Goal: Information Seeking & Learning: Learn about a topic

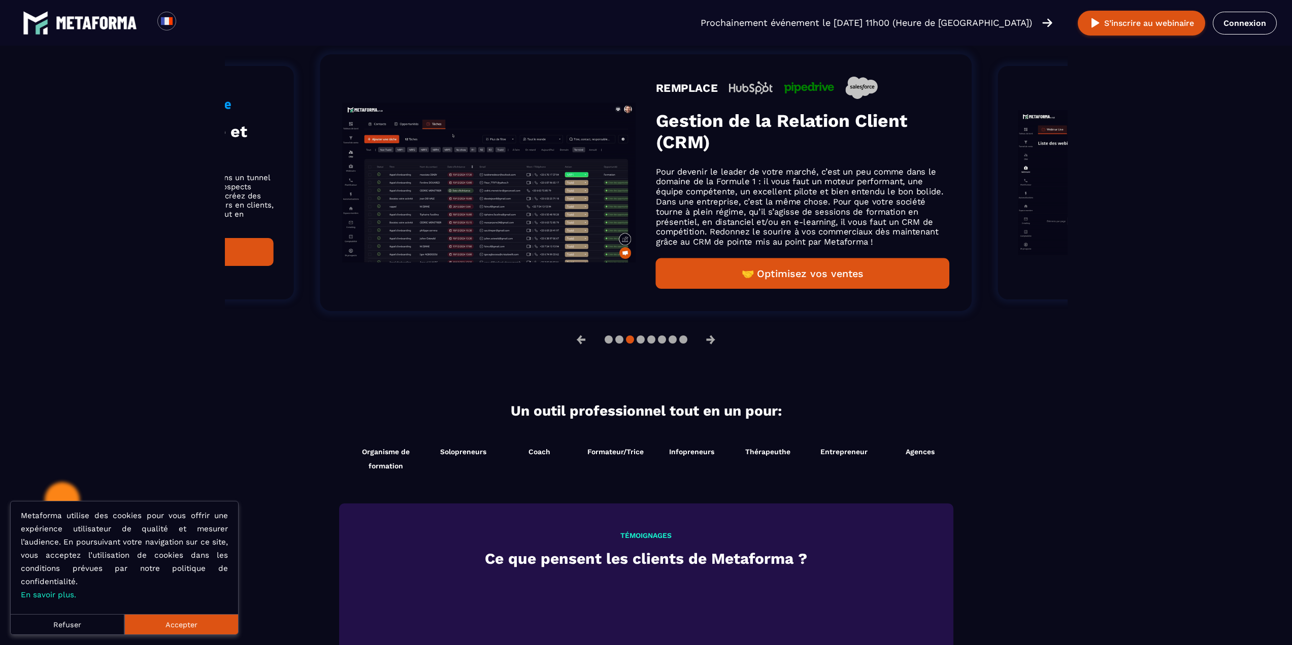
scroll to position [694, 0]
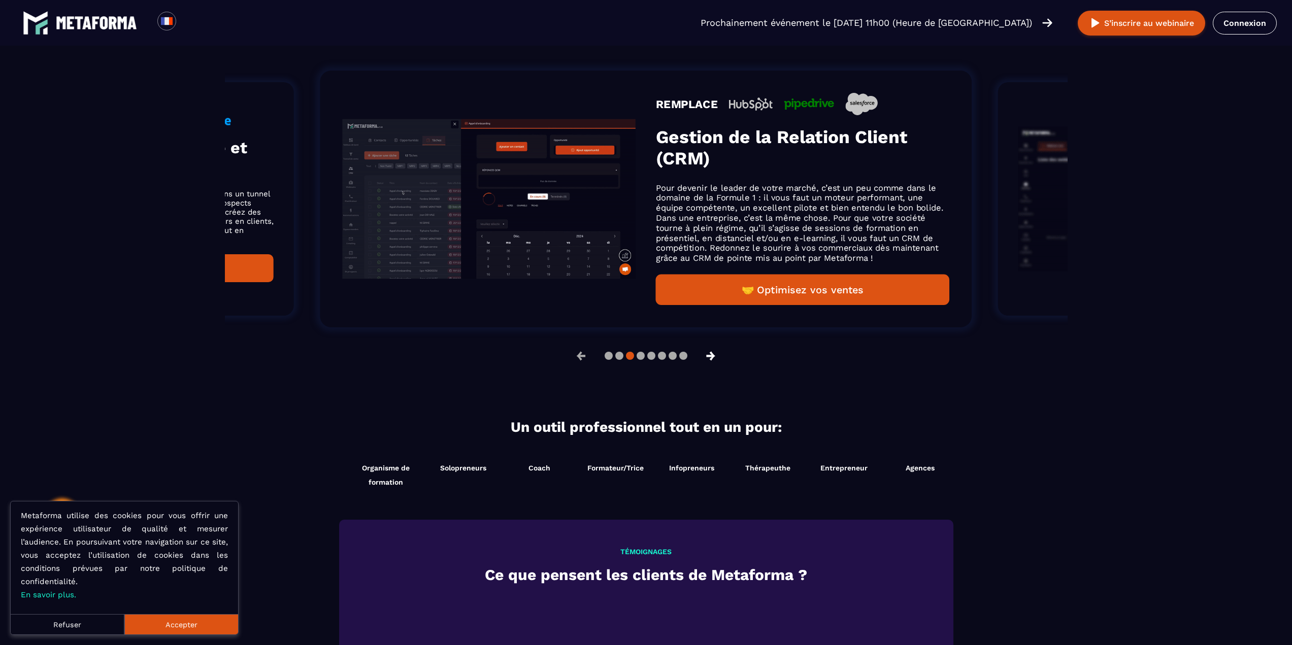
click at [714, 356] on button "→" at bounding box center [711, 356] width 26 height 24
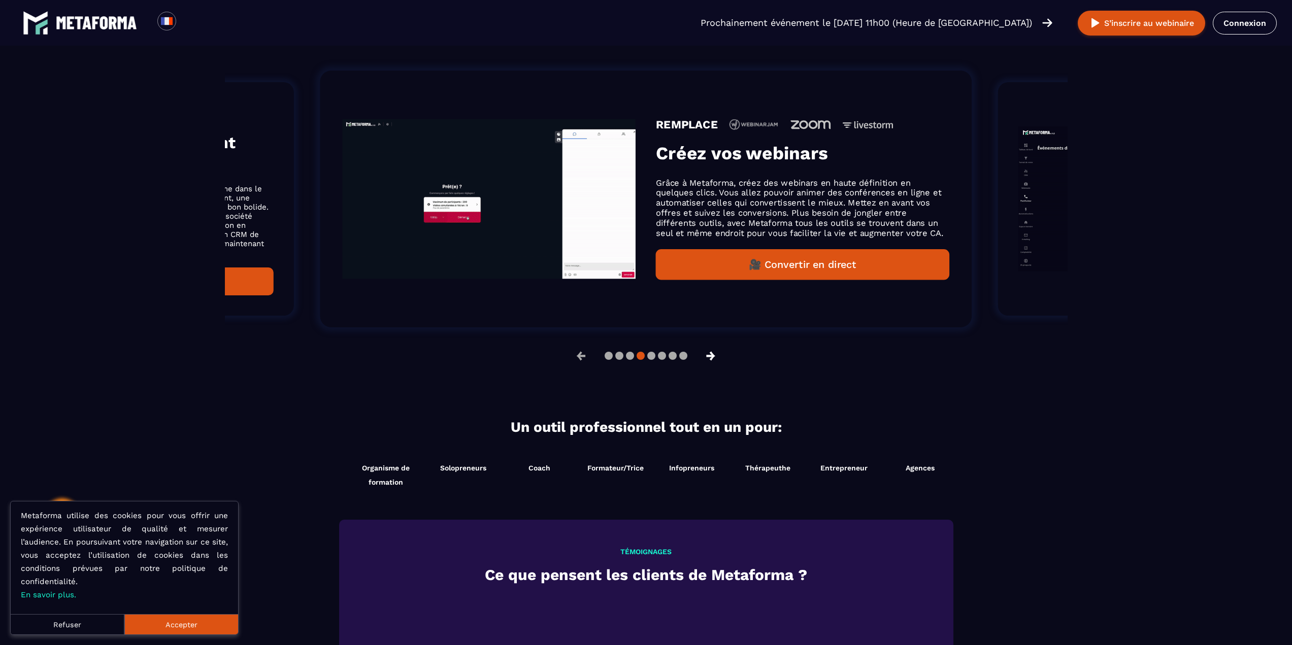
click at [714, 356] on button "→" at bounding box center [711, 356] width 26 height 24
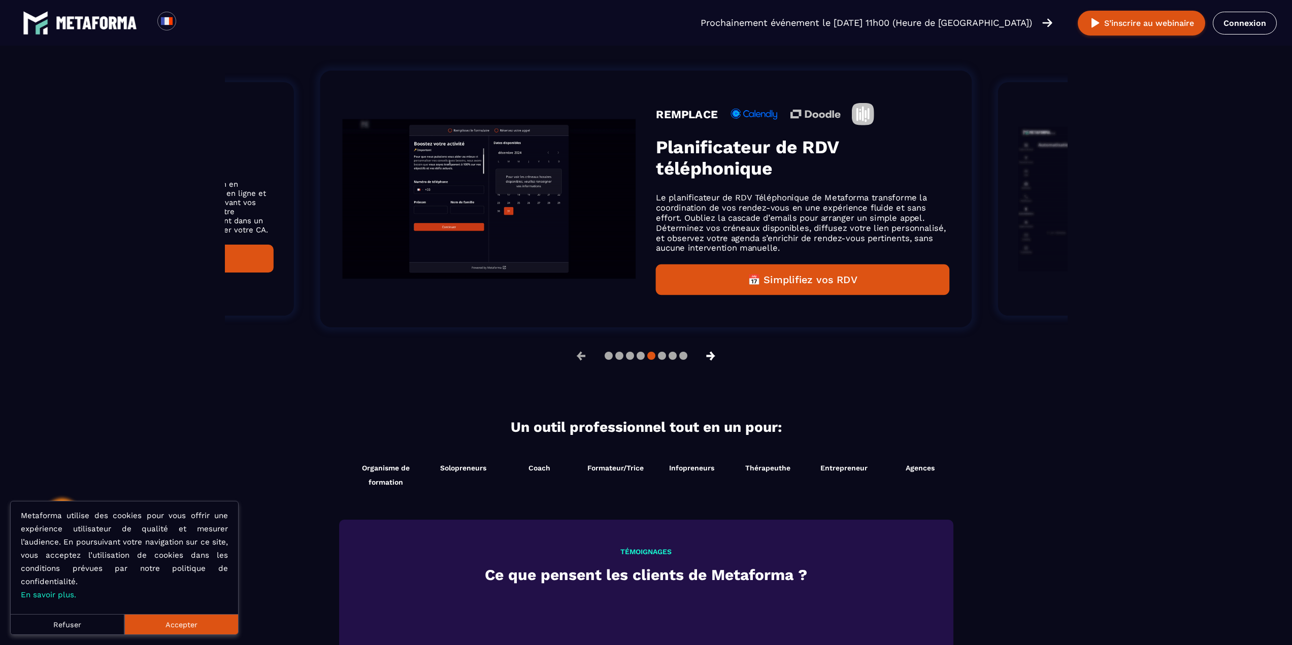
click at [714, 356] on button "→" at bounding box center [711, 356] width 26 height 24
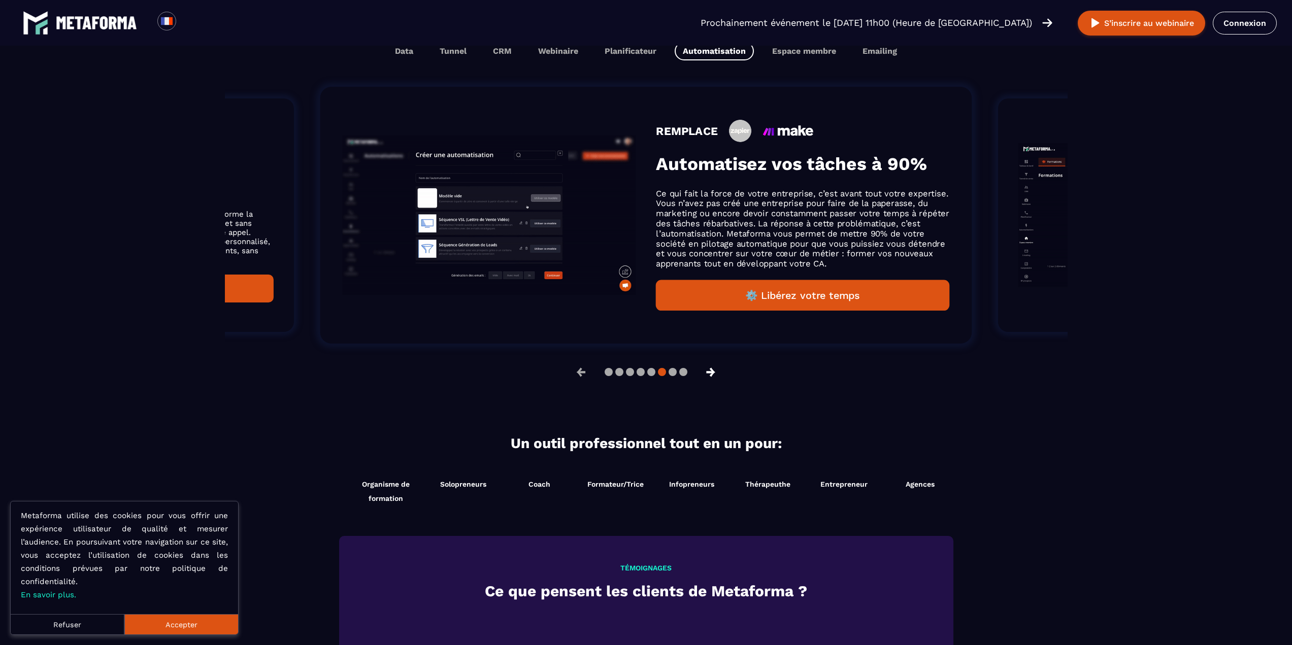
scroll to position [711, 0]
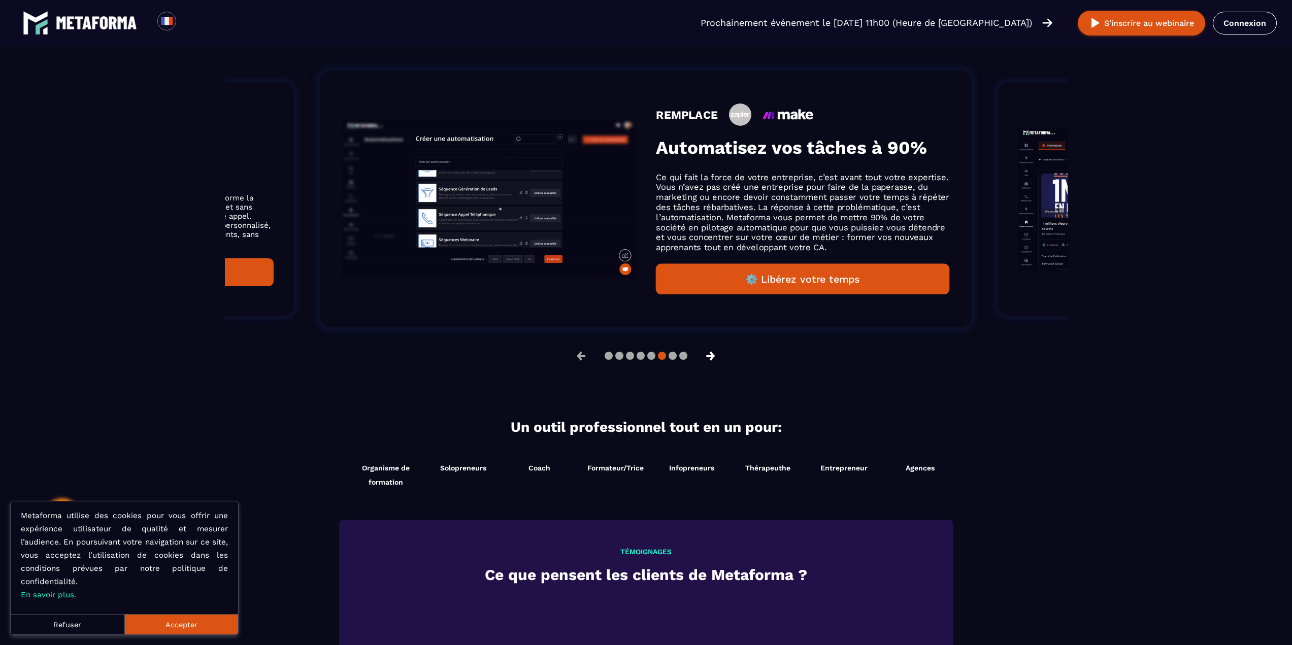
click at [713, 356] on button "→" at bounding box center [711, 356] width 26 height 24
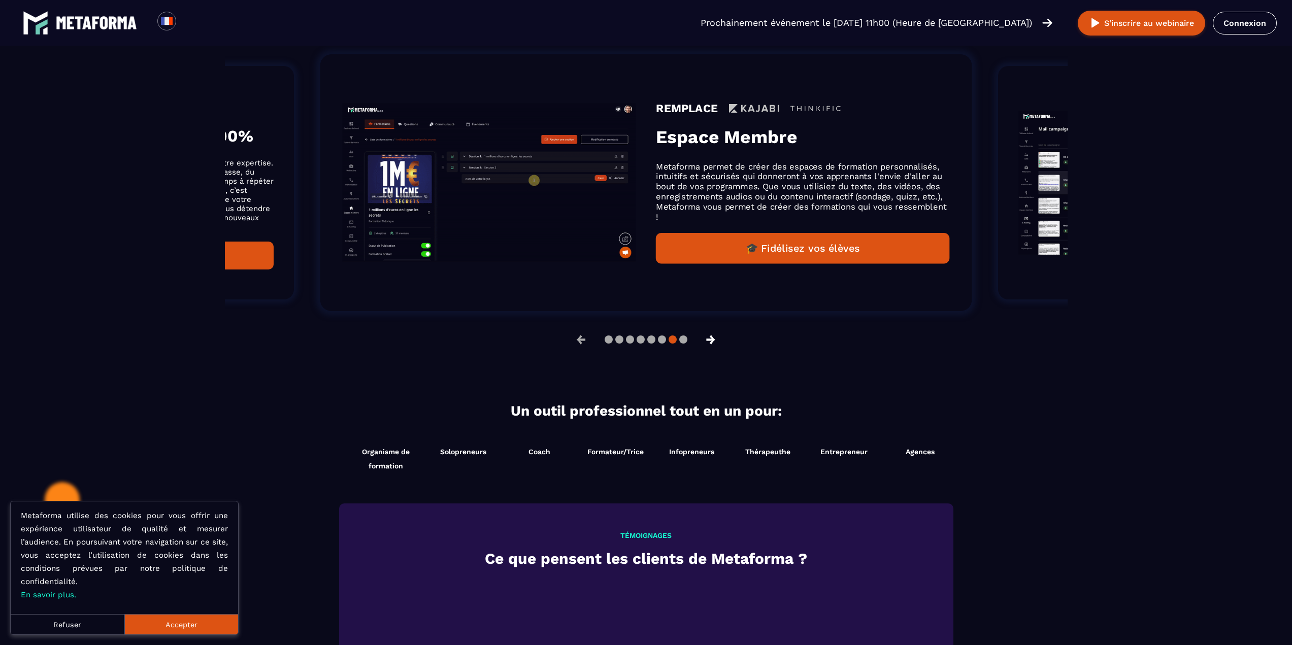
scroll to position [694, 0]
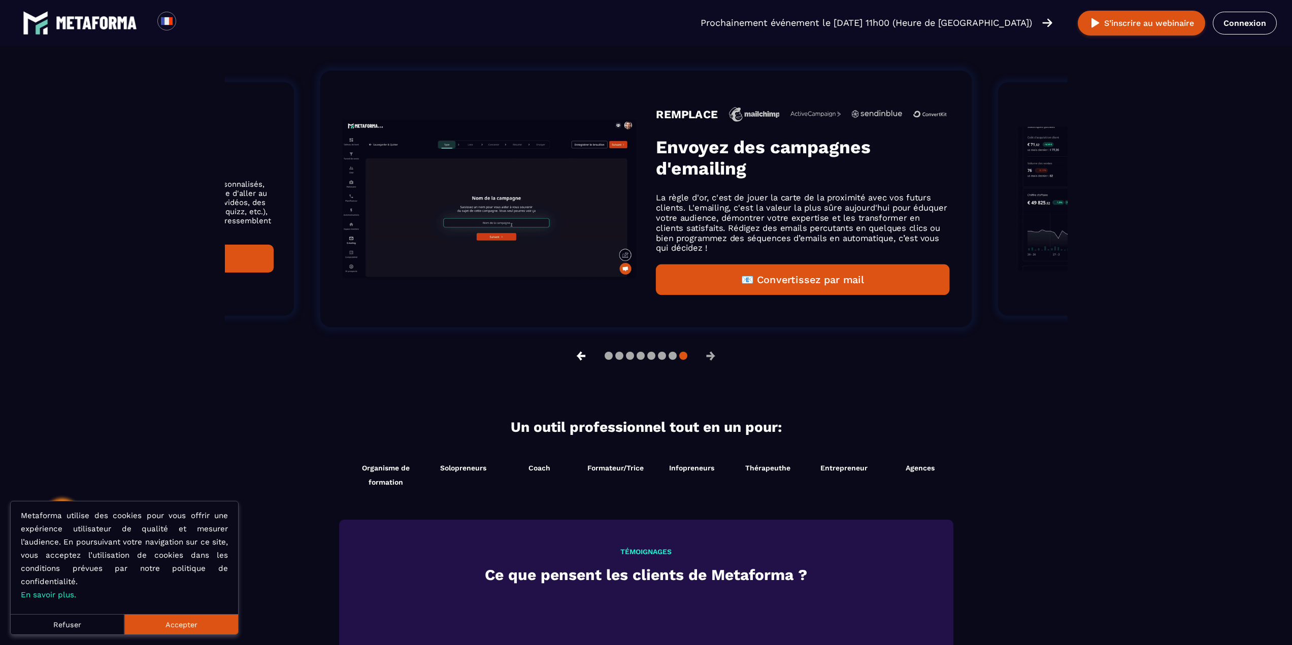
click at [579, 357] on button "←" at bounding box center [581, 356] width 26 height 24
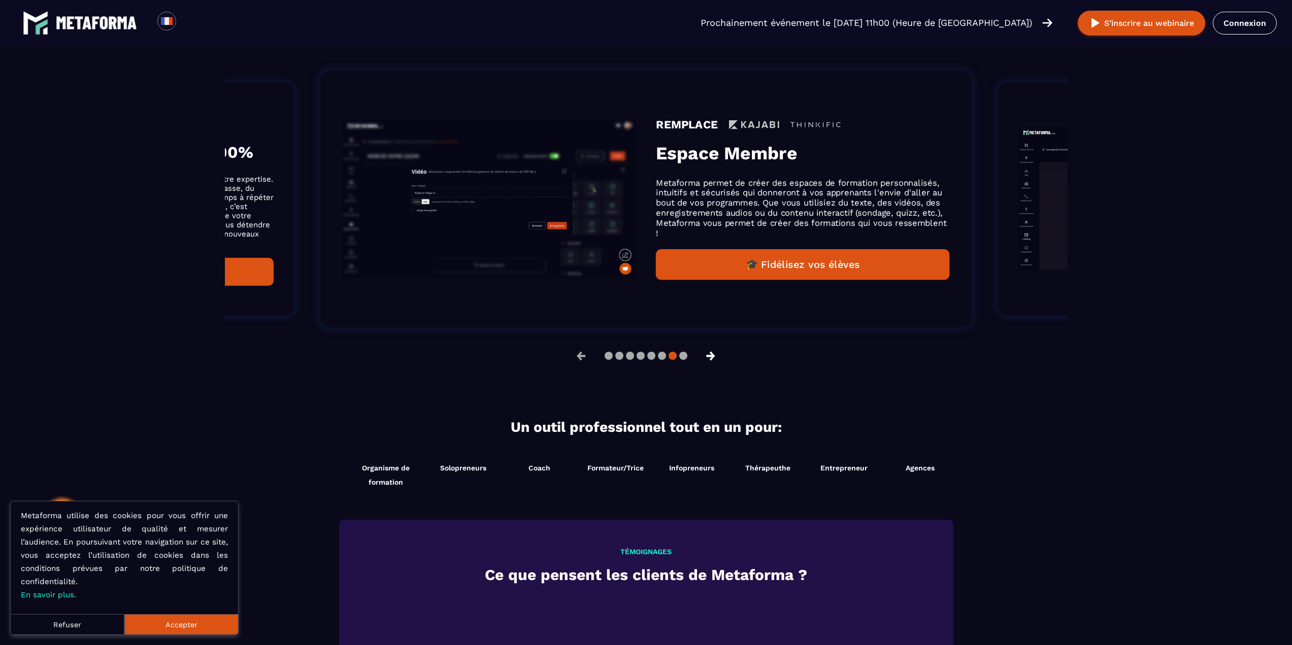
click at [716, 357] on button "→" at bounding box center [711, 356] width 26 height 24
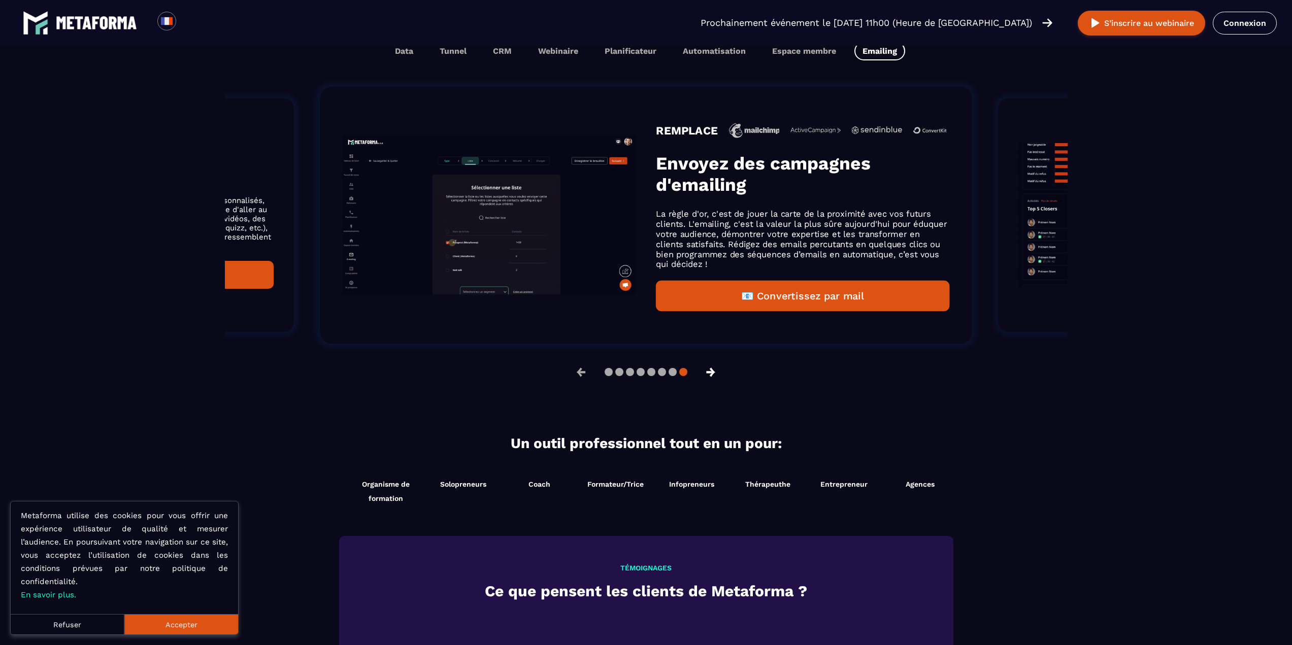
scroll to position [711, 0]
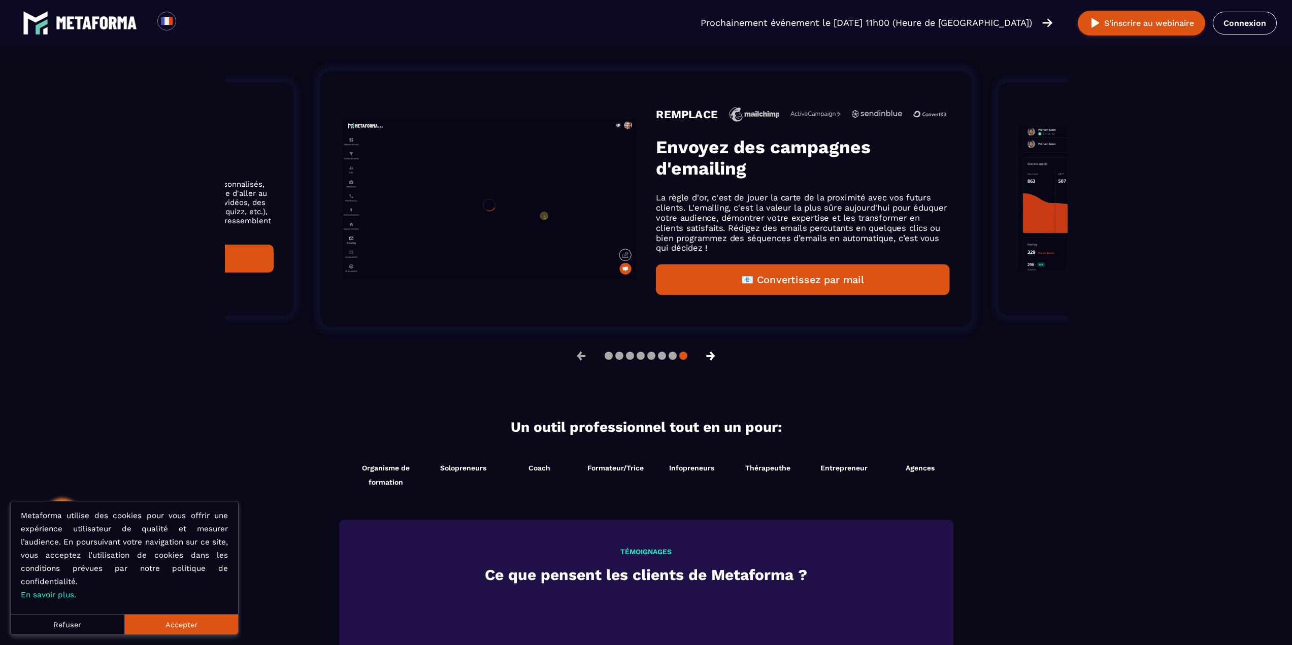
click at [716, 356] on button "→" at bounding box center [711, 356] width 26 height 24
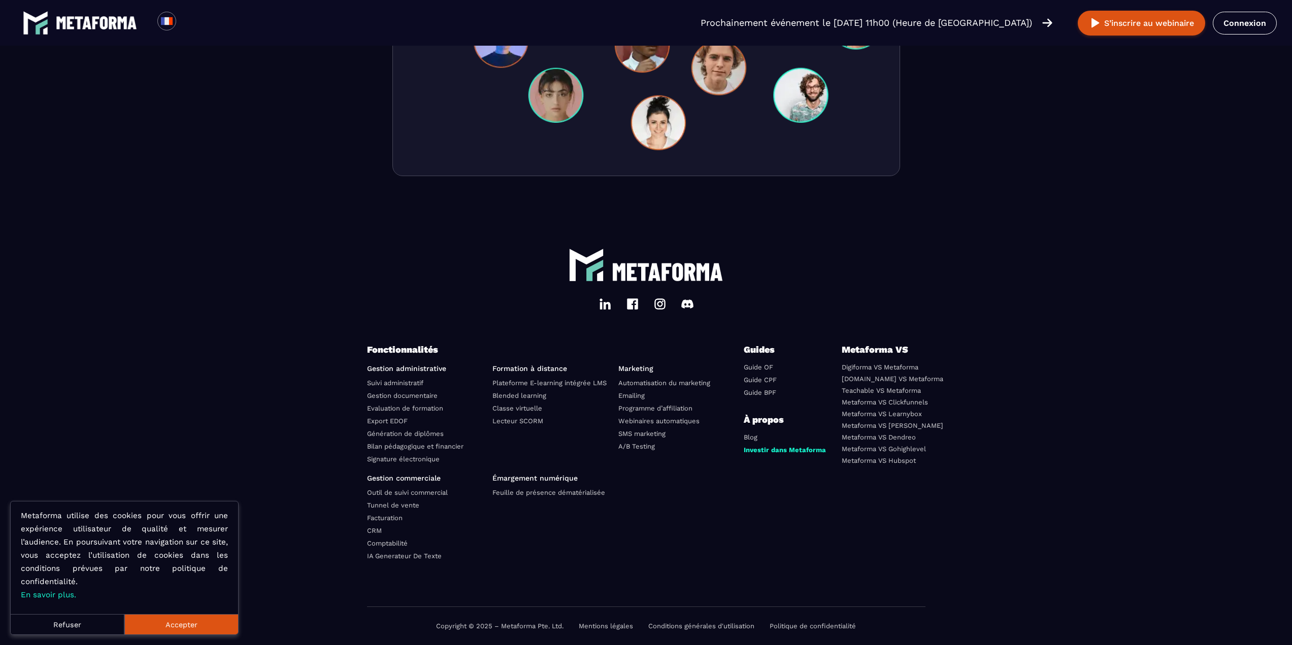
scroll to position [3358, 0]
click at [540, 628] on p "Copyright © 2025 – Metaforma Pte. Ltd." at bounding box center [499, 626] width 127 height 8
click at [561, 627] on p "Copyright © 2025 – Metaforma Pte. Ltd." at bounding box center [499, 626] width 127 height 8
click at [460, 627] on p "Copyright © 2025 – Metaforma Pte. Ltd." at bounding box center [499, 626] width 127 height 8
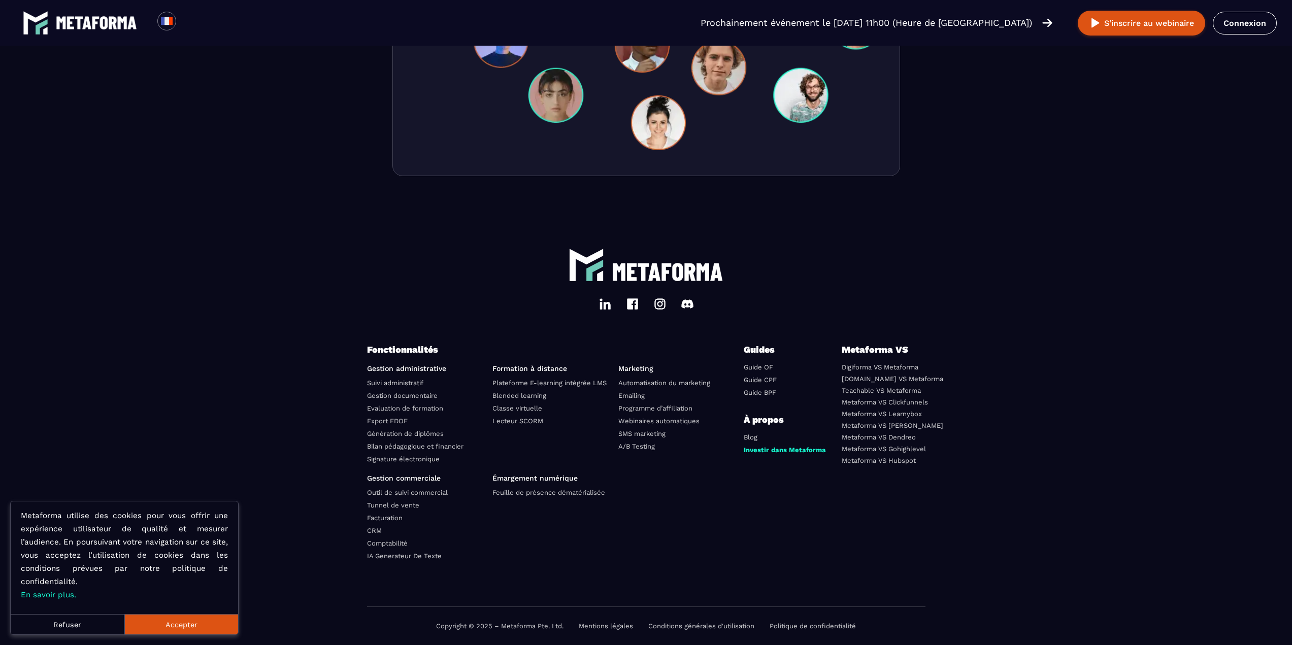
click at [605, 624] on link "Mentions légales" at bounding box center [606, 626] width 54 height 8
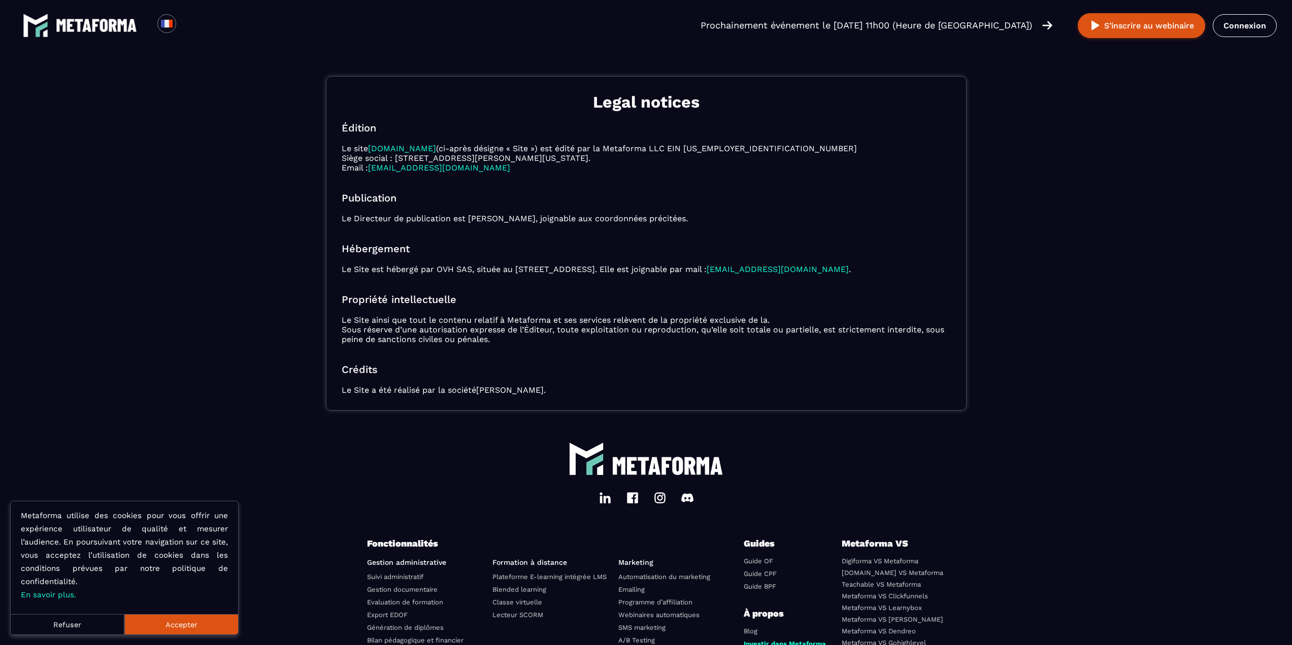
click at [506, 388] on link "Ruji SARL" at bounding box center [510, 390] width 68 height 10
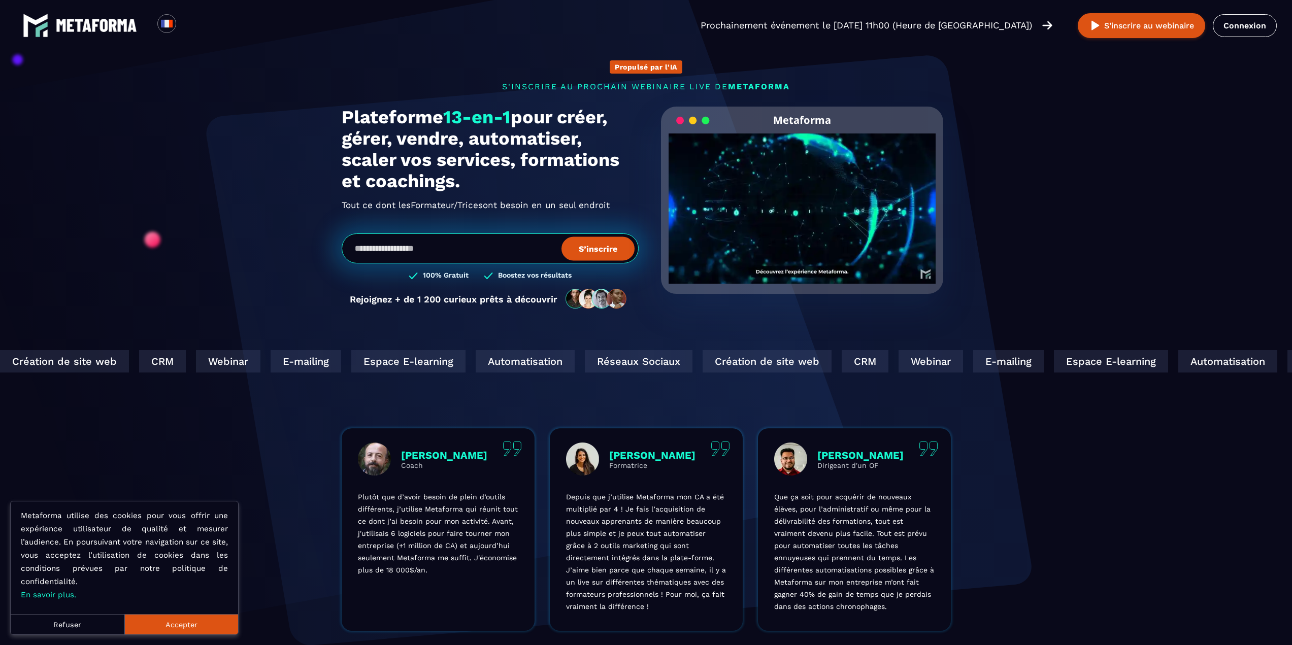
click at [109, 26] on img at bounding box center [96, 25] width 81 height 13
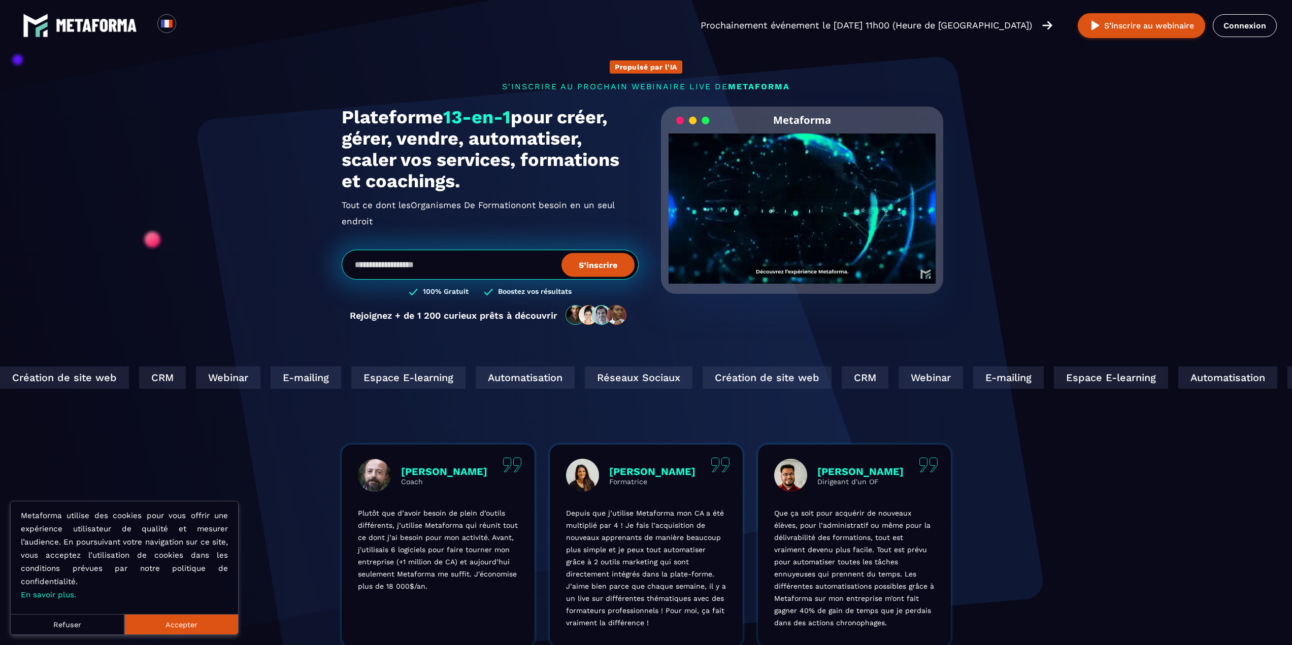
click at [568, 383] on div "Création de site web" at bounding box center [632, 378] width 129 height 22
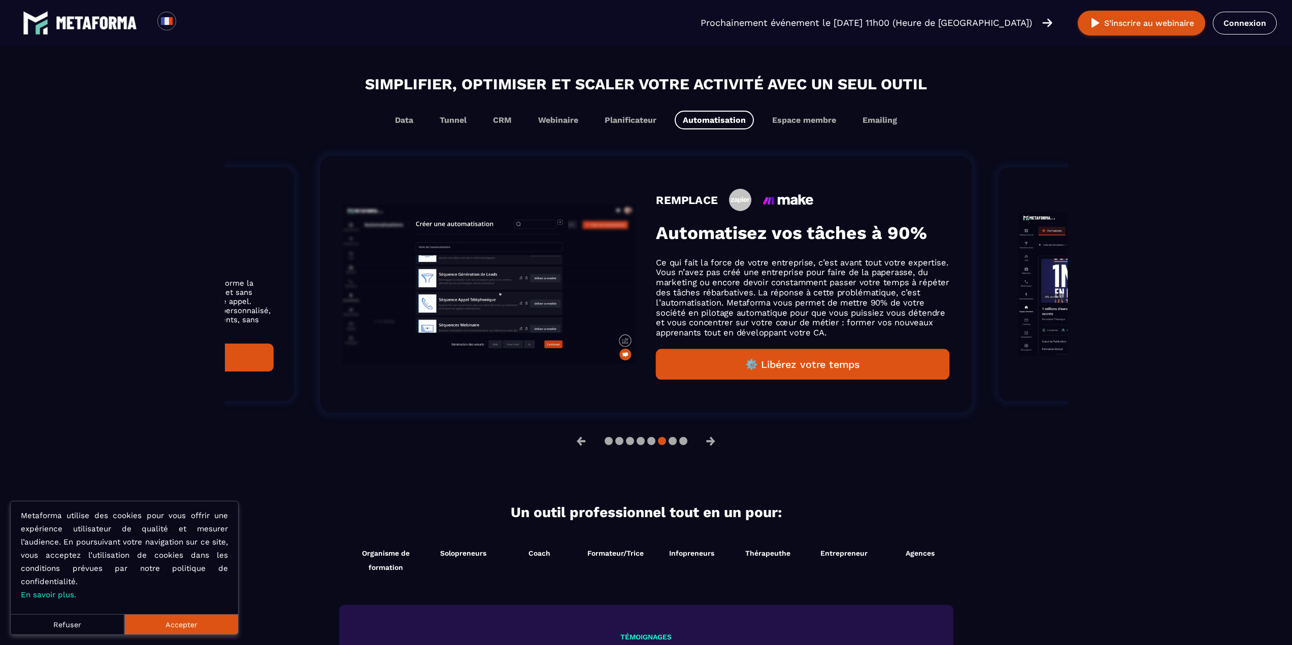
scroll to position [593, 0]
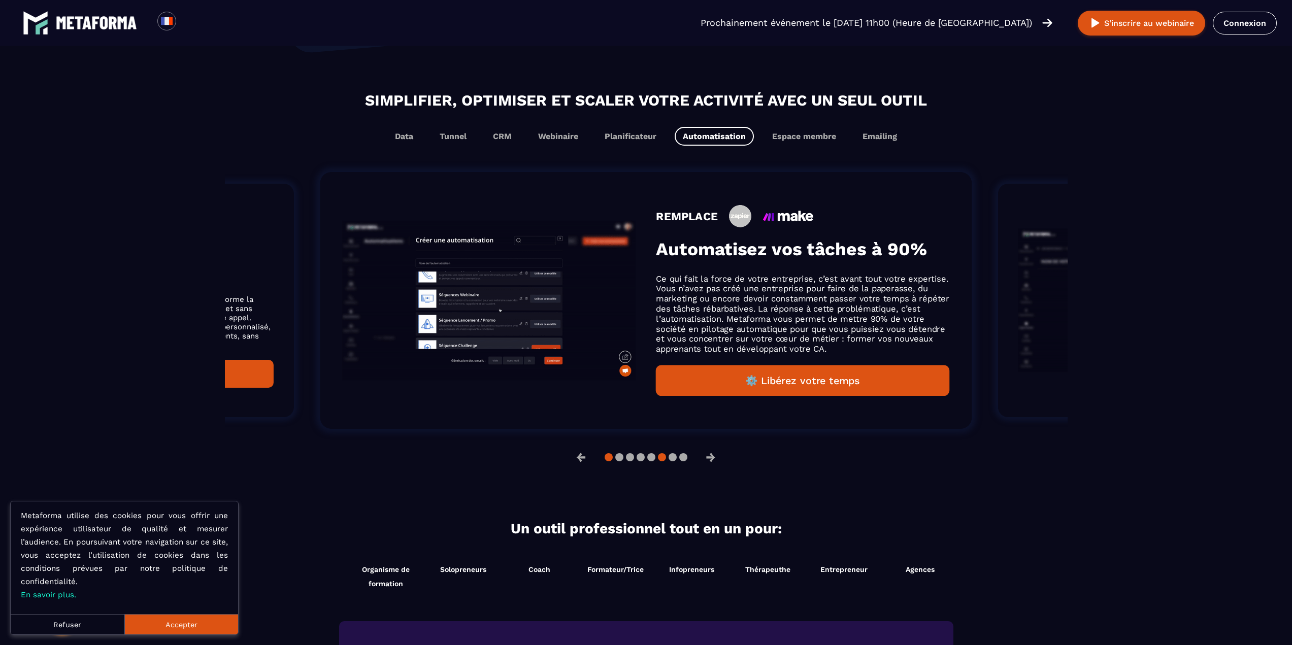
click at [611, 461] on button at bounding box center [609, 457] width 8 height 8
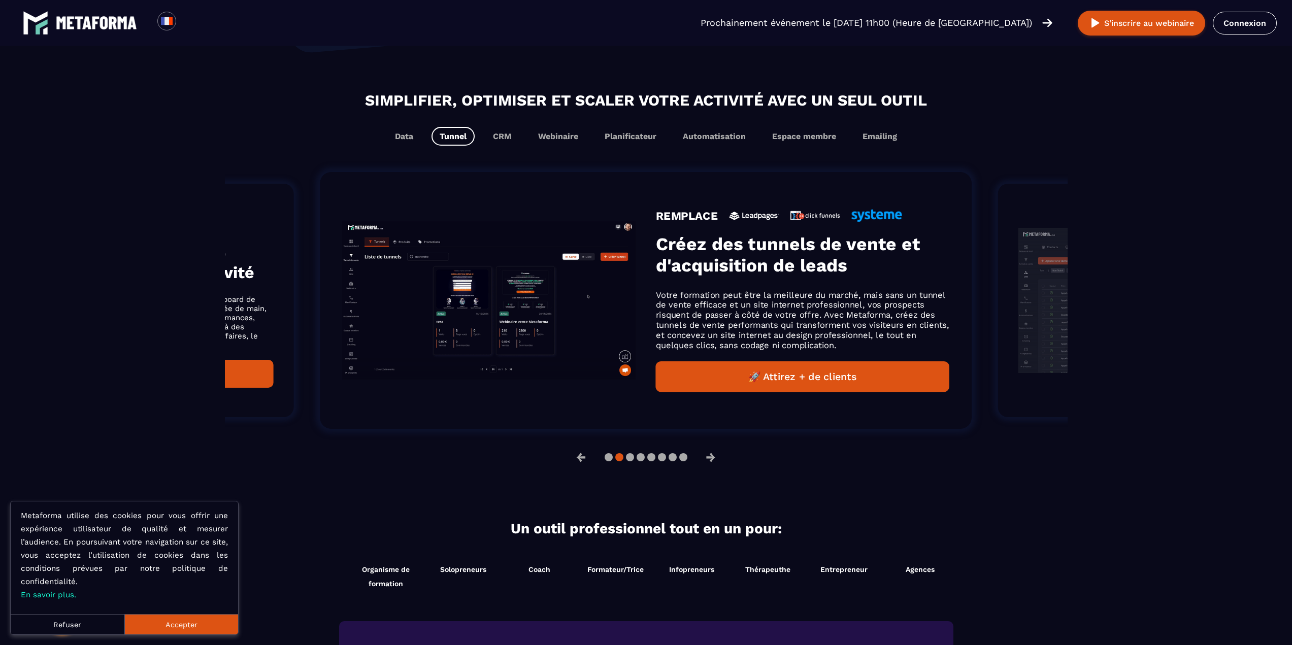
click at [619, 461] on button at bounding box center [619, 457] width 8 height 8
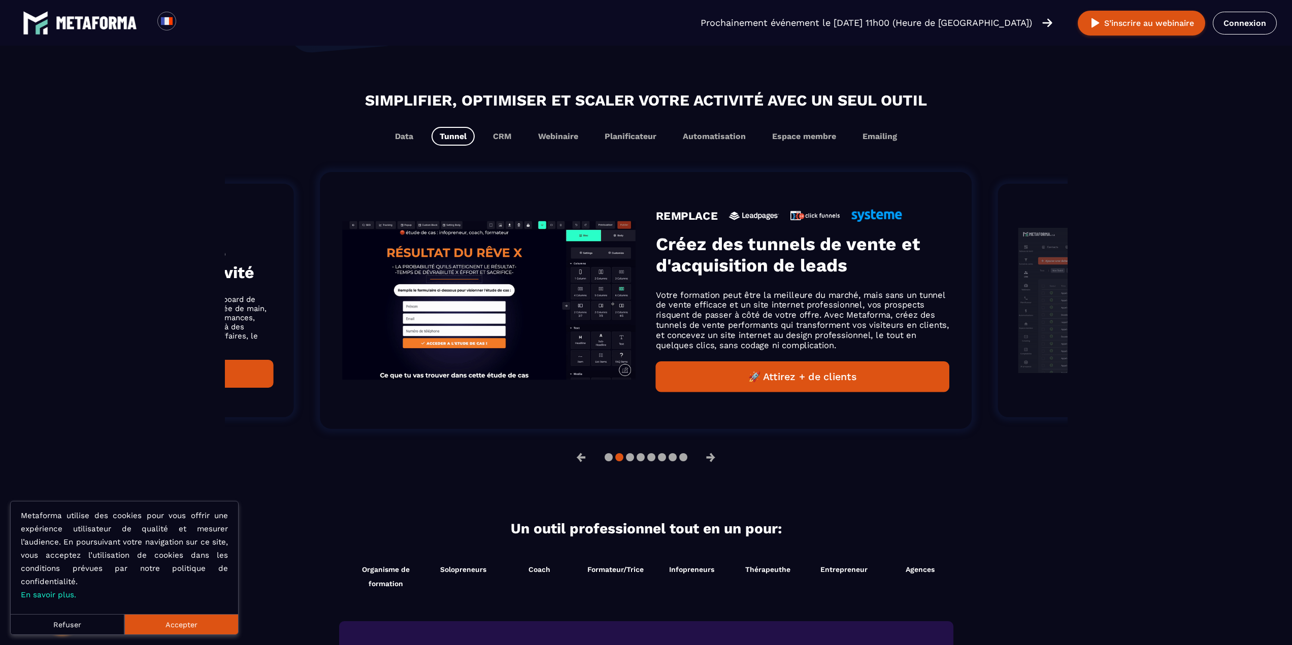
click at [619, 461] on button at bounding box center [619, 457] width 8 height 8
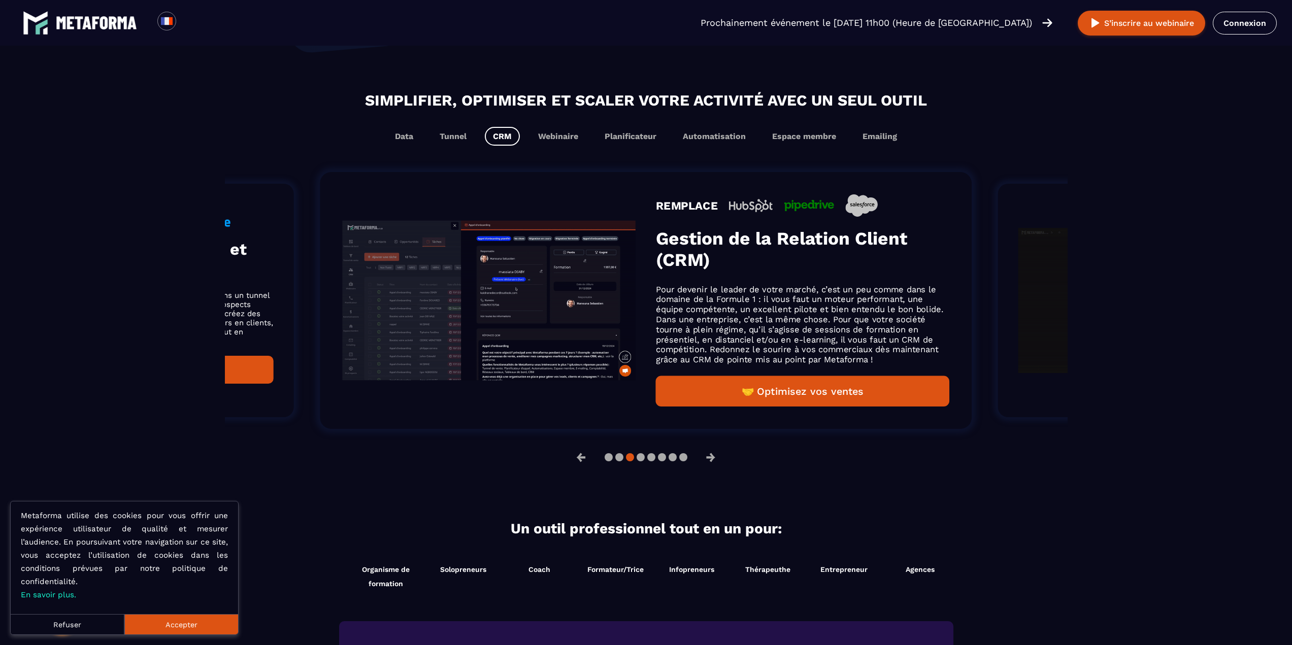
click at [632, 461] on button at bounding box center [630, 457] width 8 height 8
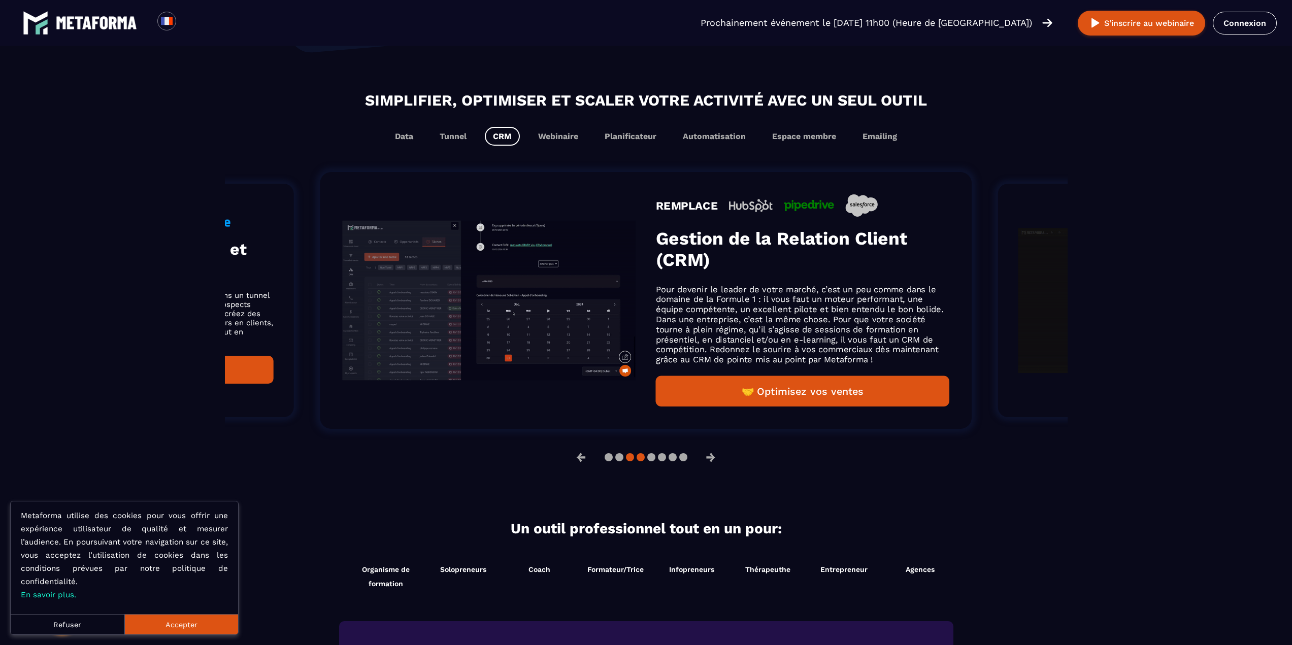
click at [643, 461] on button at bounding box center [641, 457] width 8 height 8
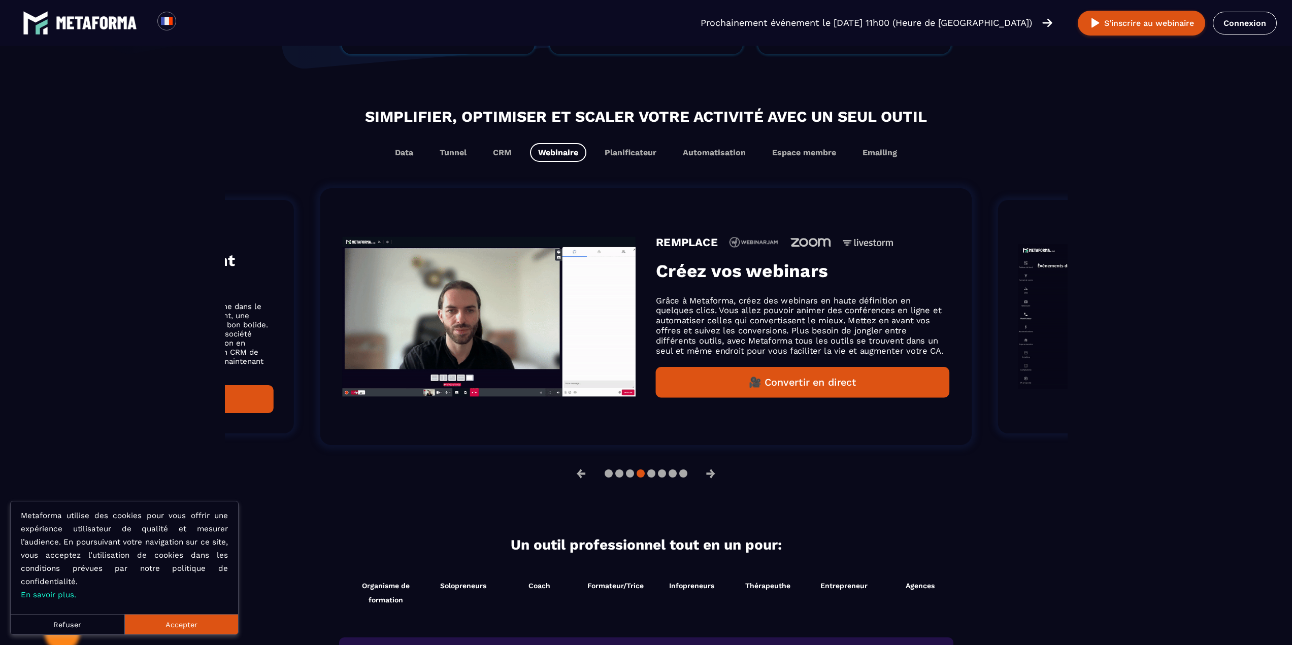
scroll to position [609, 0]
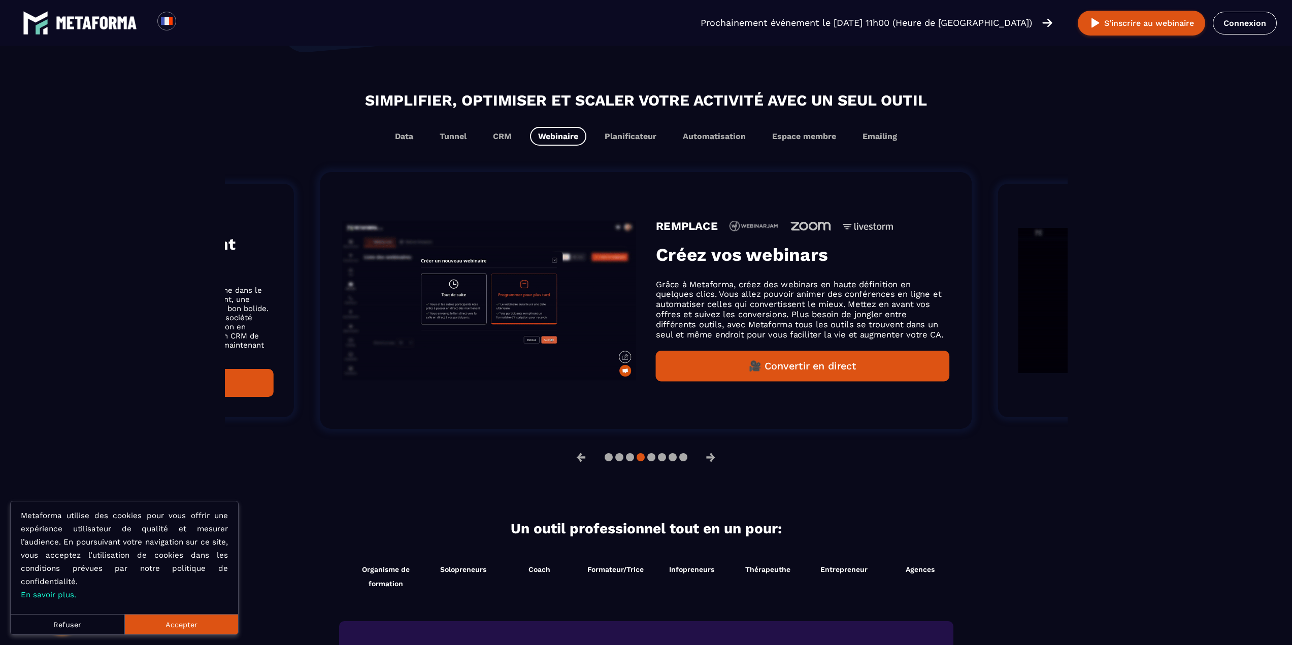
click at [657, 461] on div at bounding box center [646, 457] width 83 height 8
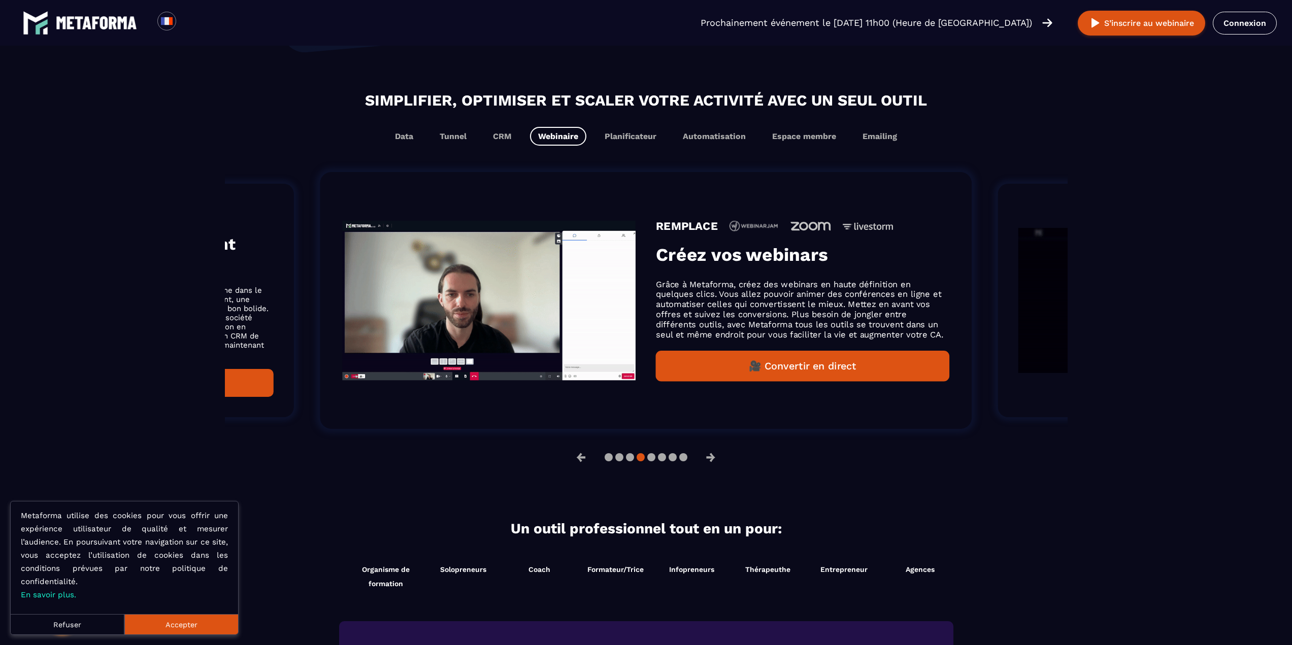
click at [655, 461] on div at bounding box center [646, 457] width 83 height 8
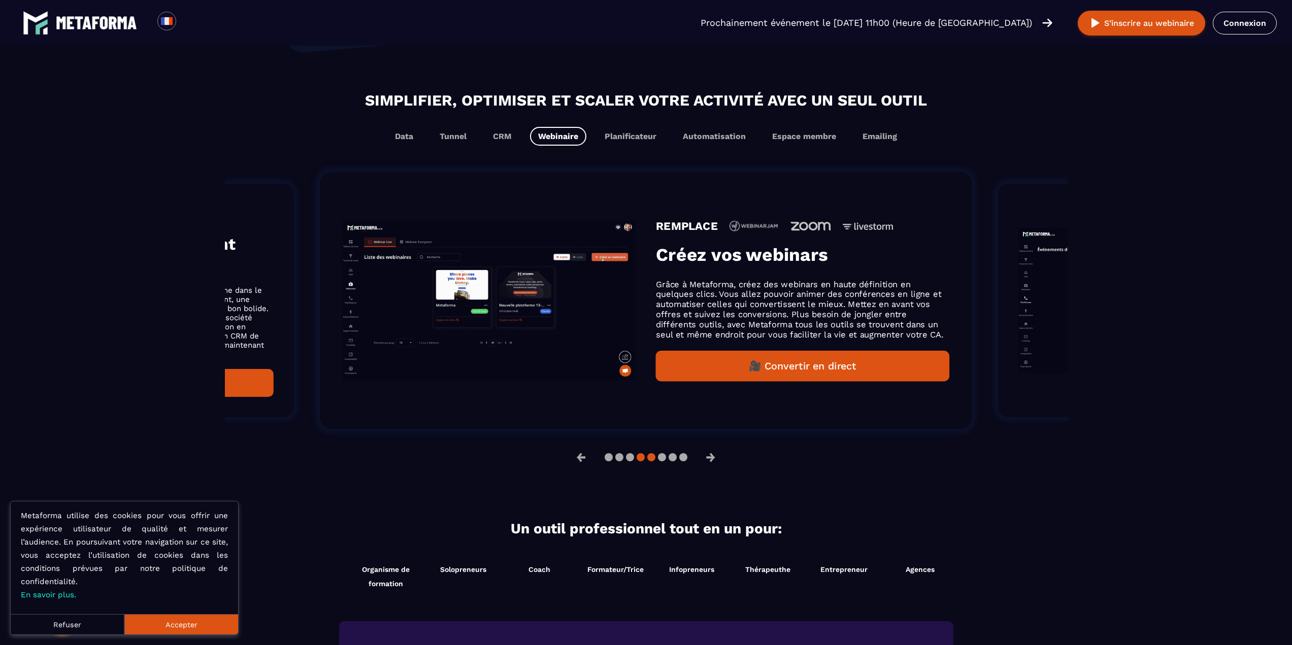
click at [652, 461] on button at bounding box center [651, 457] width 8 height 8
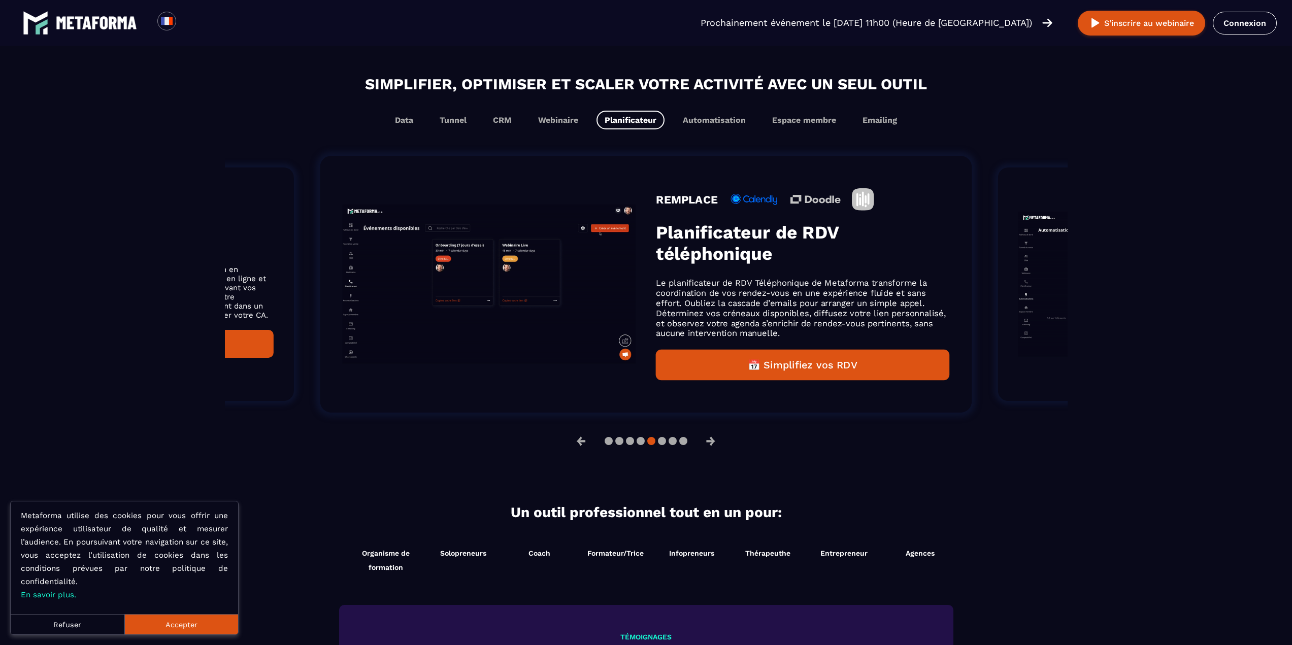
scroll to position [593, 0]
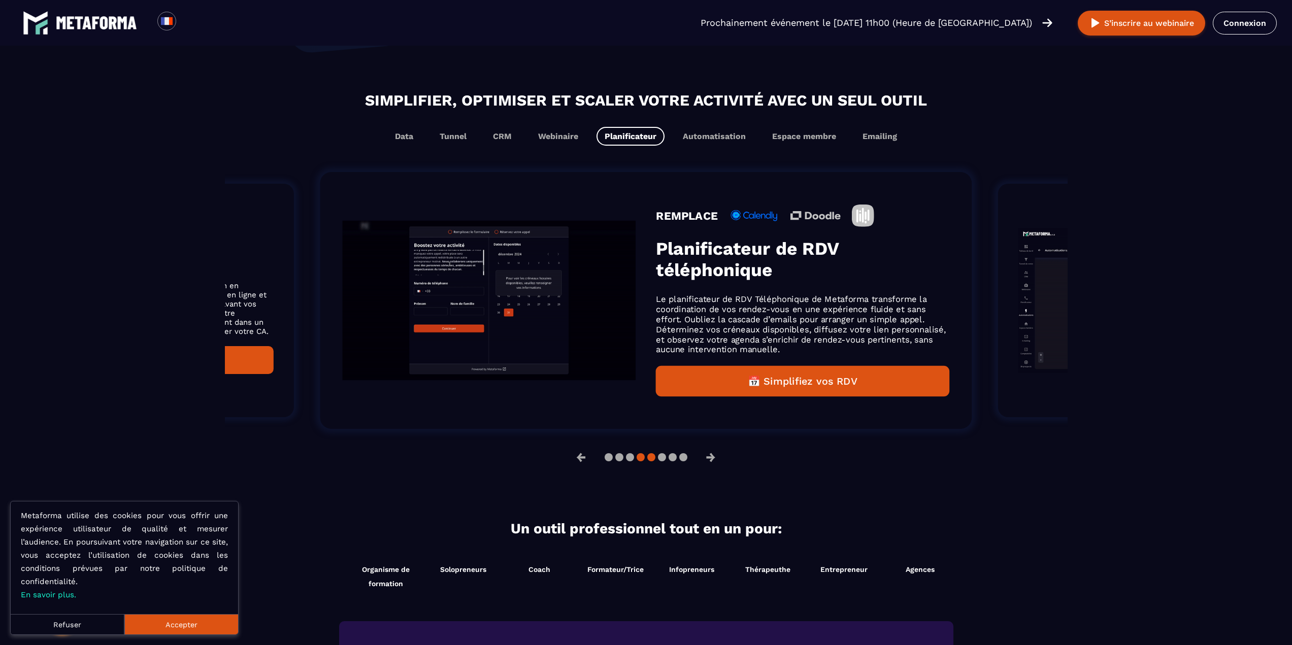
click at [642, 458] on button at bounding box center [641, 457] width 8 height 8
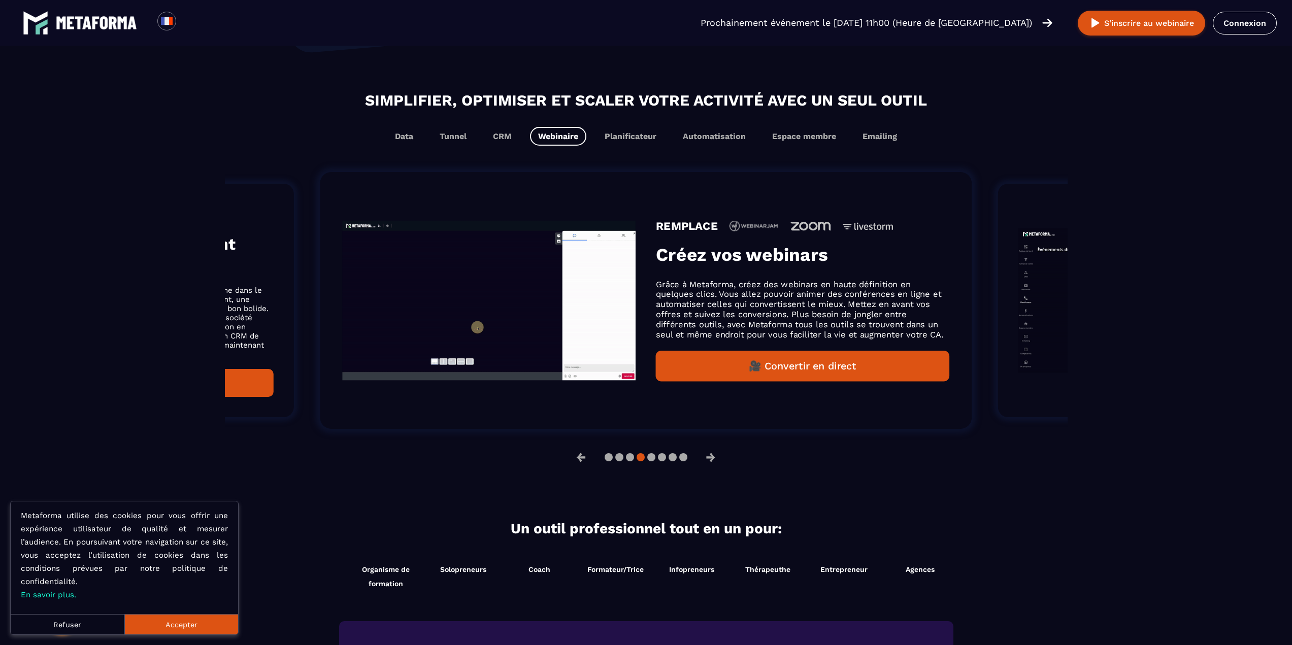
click at [755, 381] on button "🎥 Convertir en direct" at bounding box center [802, 366] width 293 height 31
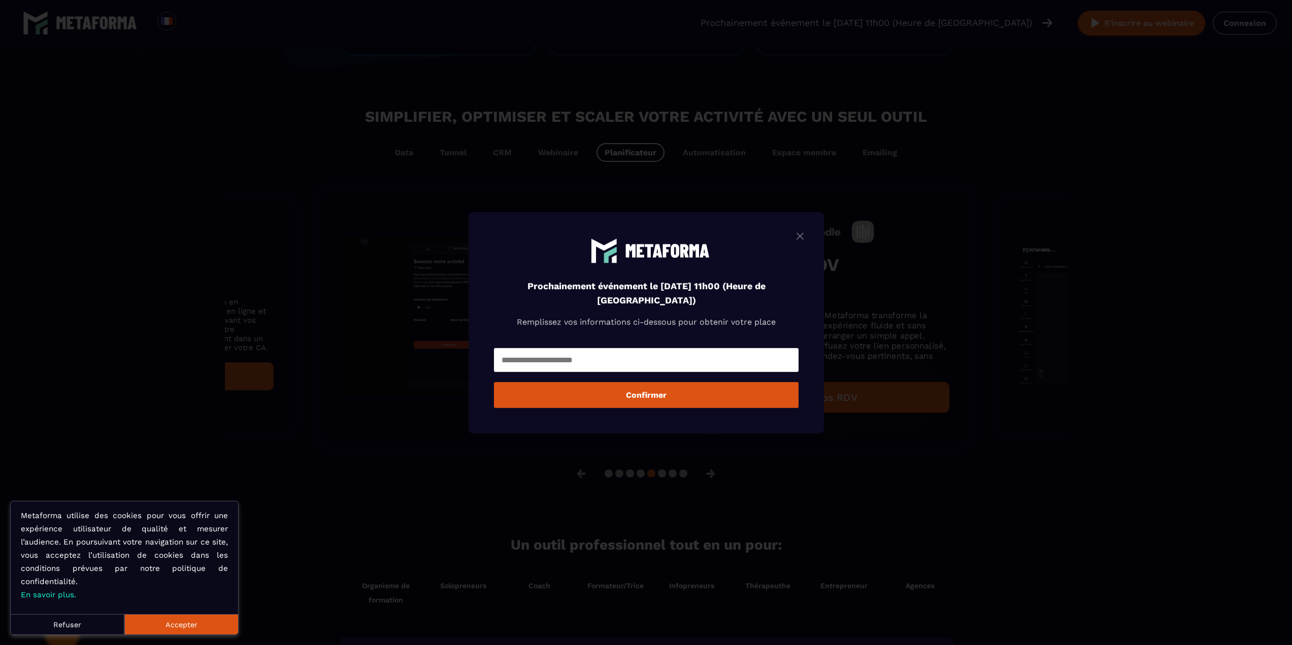
scroll to position [609, 0]
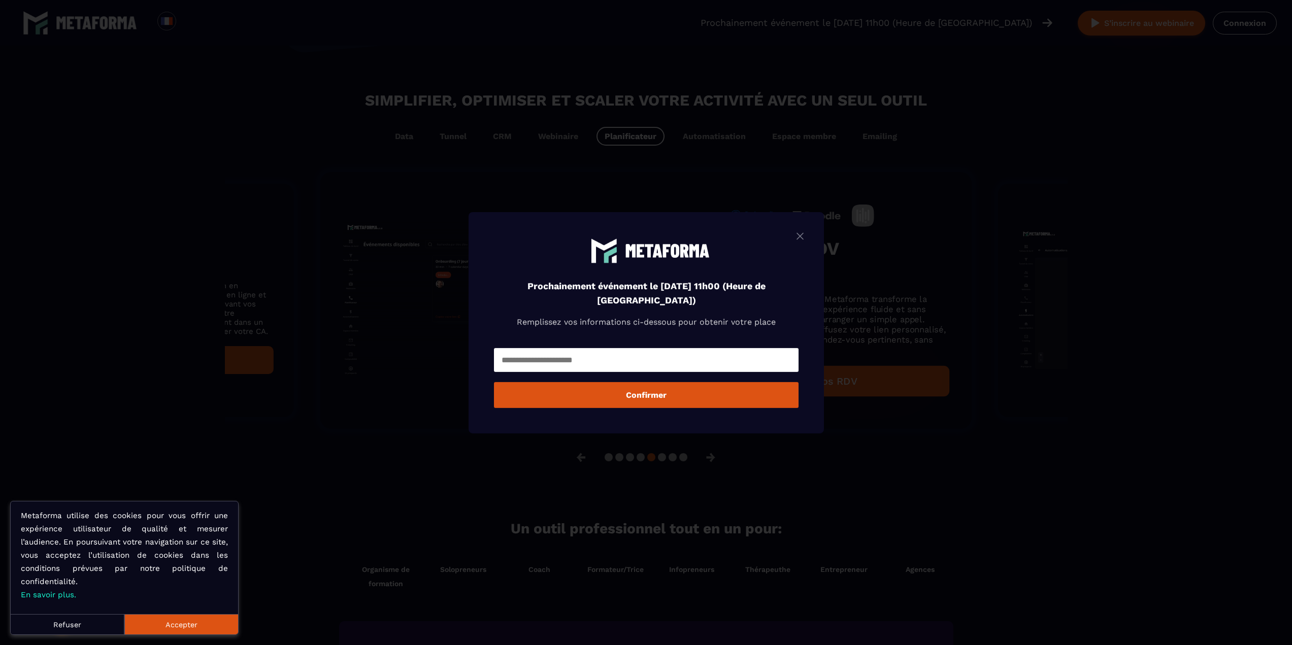
click at [806, 239] on img "Modal window" at bounding box center [800, 235] width 12 height 13
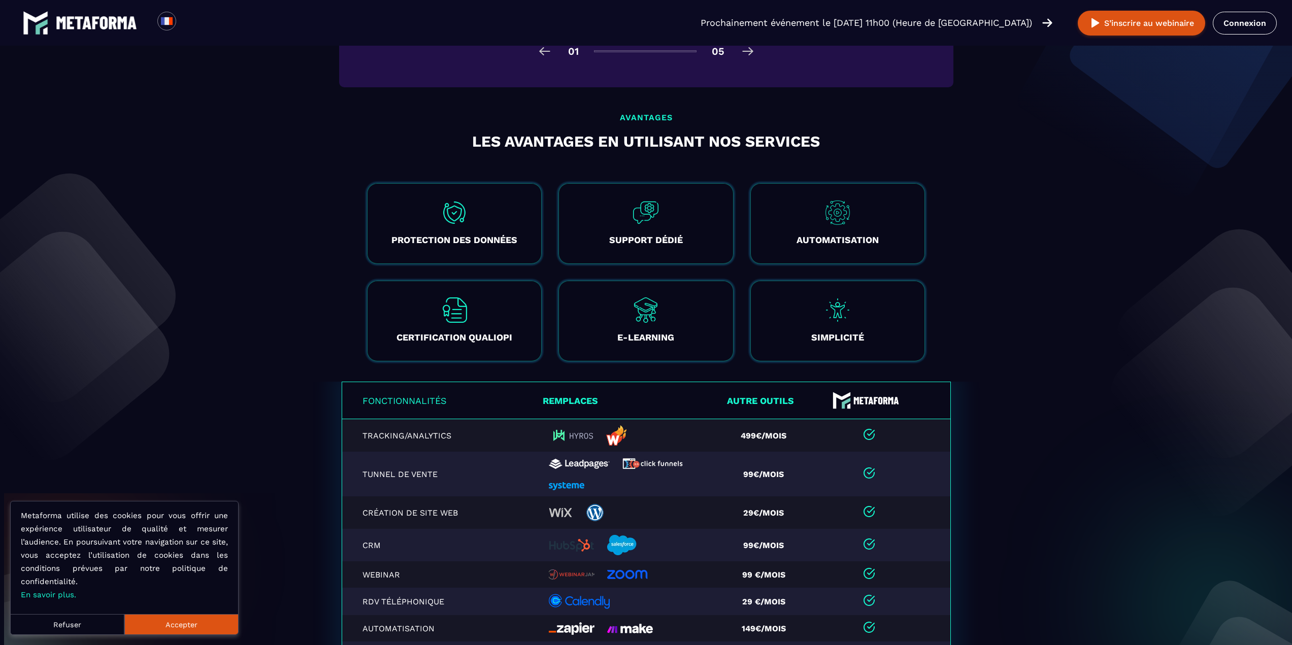
scroll to position [1761, 0]
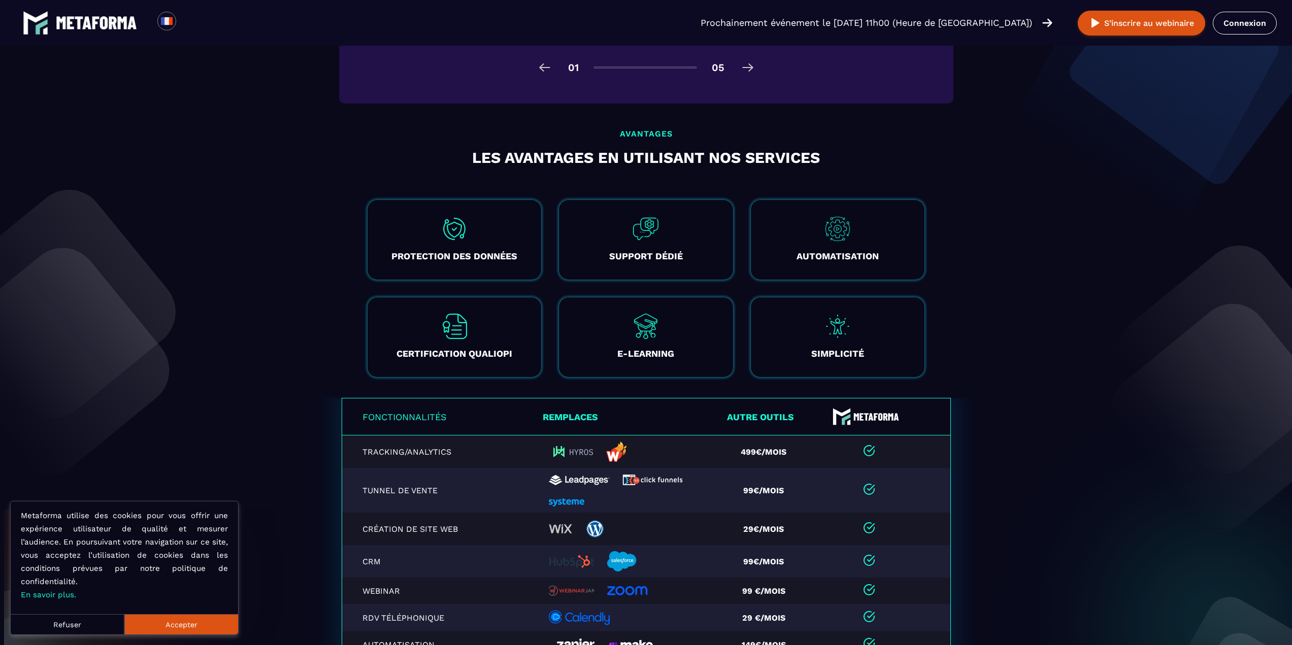
click at [572, 410] on th "Remplaces" at bounding box center [633, 417] width 181 height 37
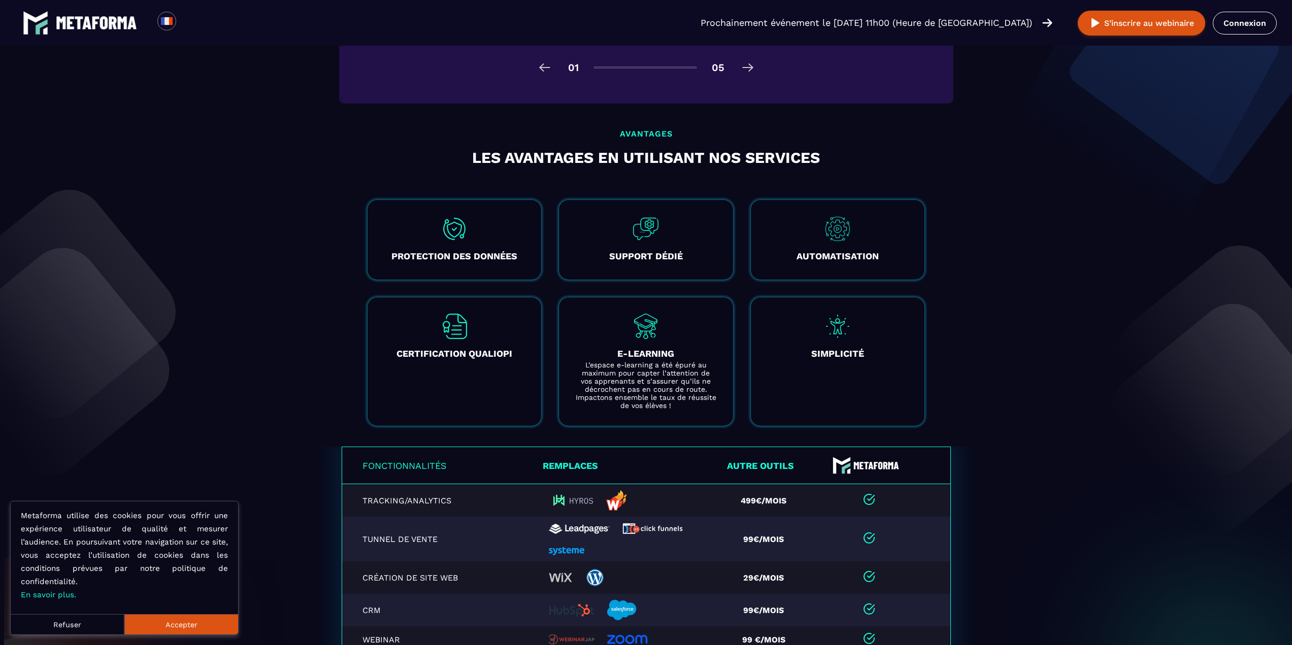
click at [653, 329] on img at bounding box center [645, 326] width 25 height 25
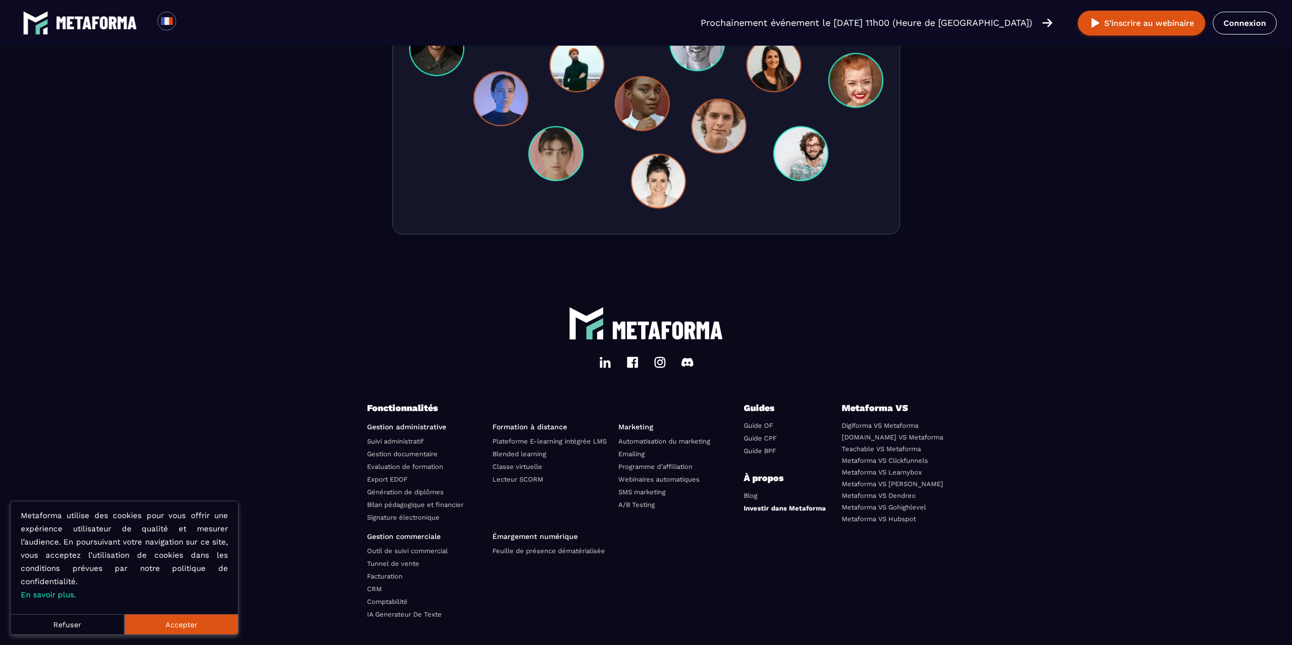
scroll to position [3358, 0]
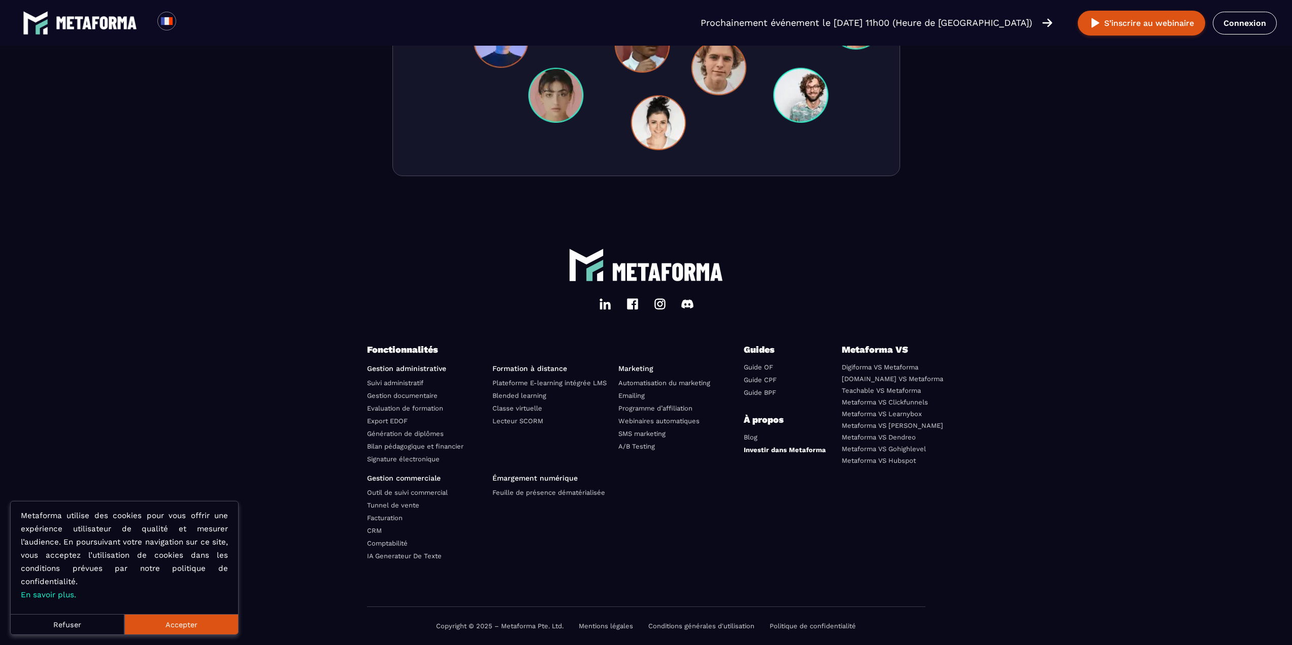
click at [761, 449] on link "Investir dans Metaforma" at bounding box center [785, 450] width 82 height 8
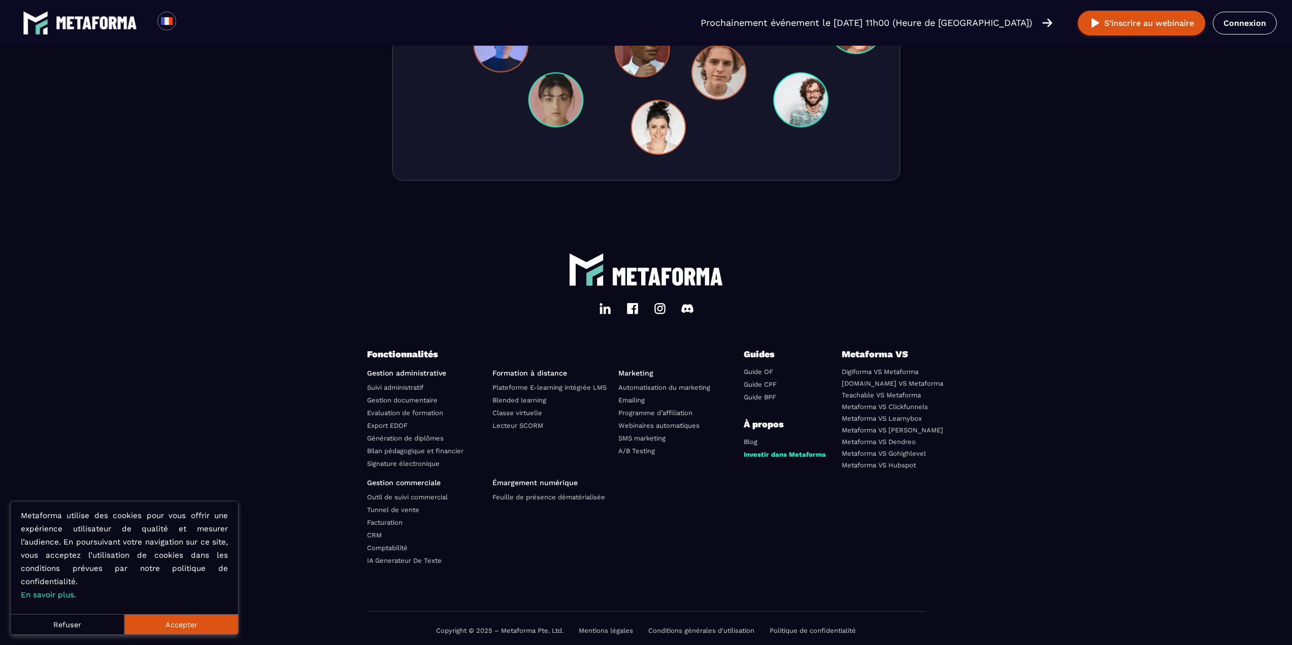
scroll to position [3341, 0]
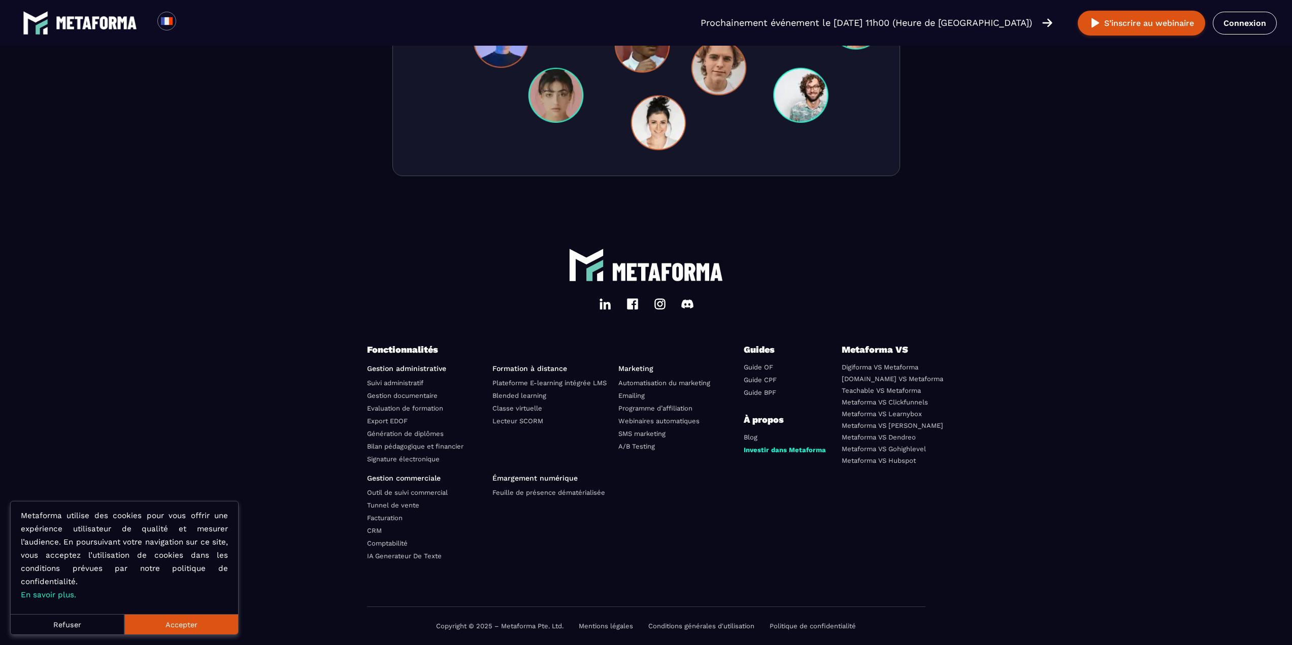
click at [753, 437] on link "Blog" at bounding box center [751, 438] width 14 height 8
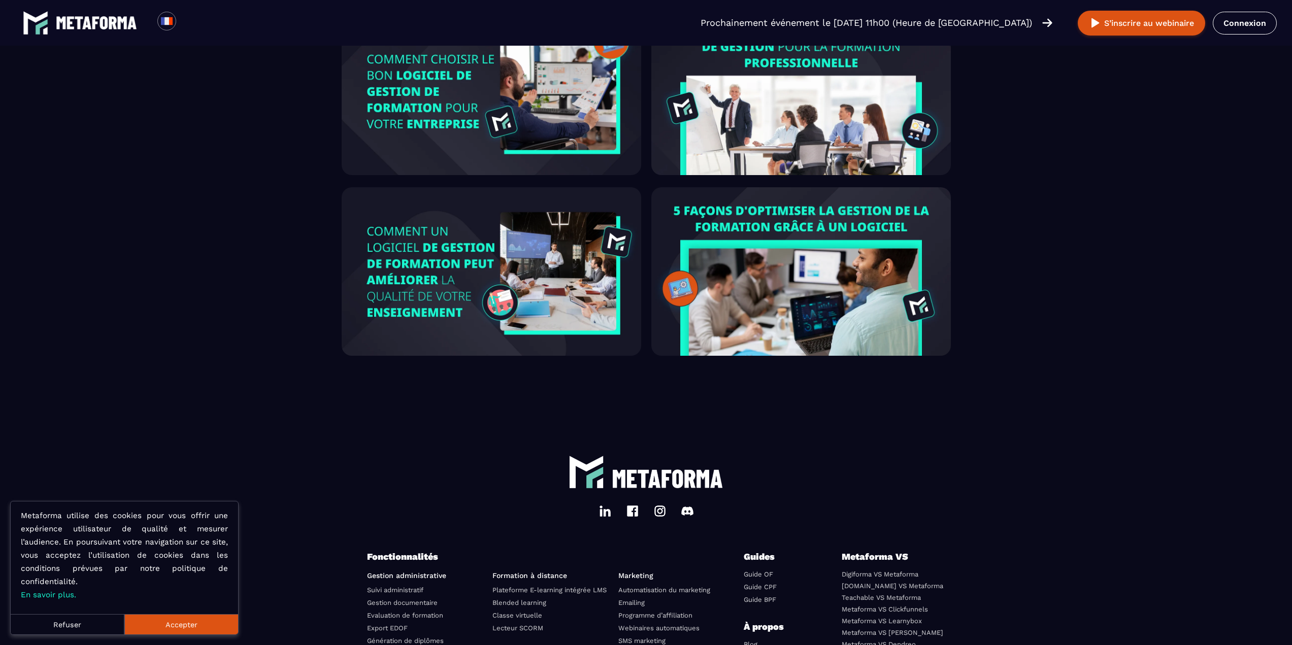
scroll to position [3008, 0]
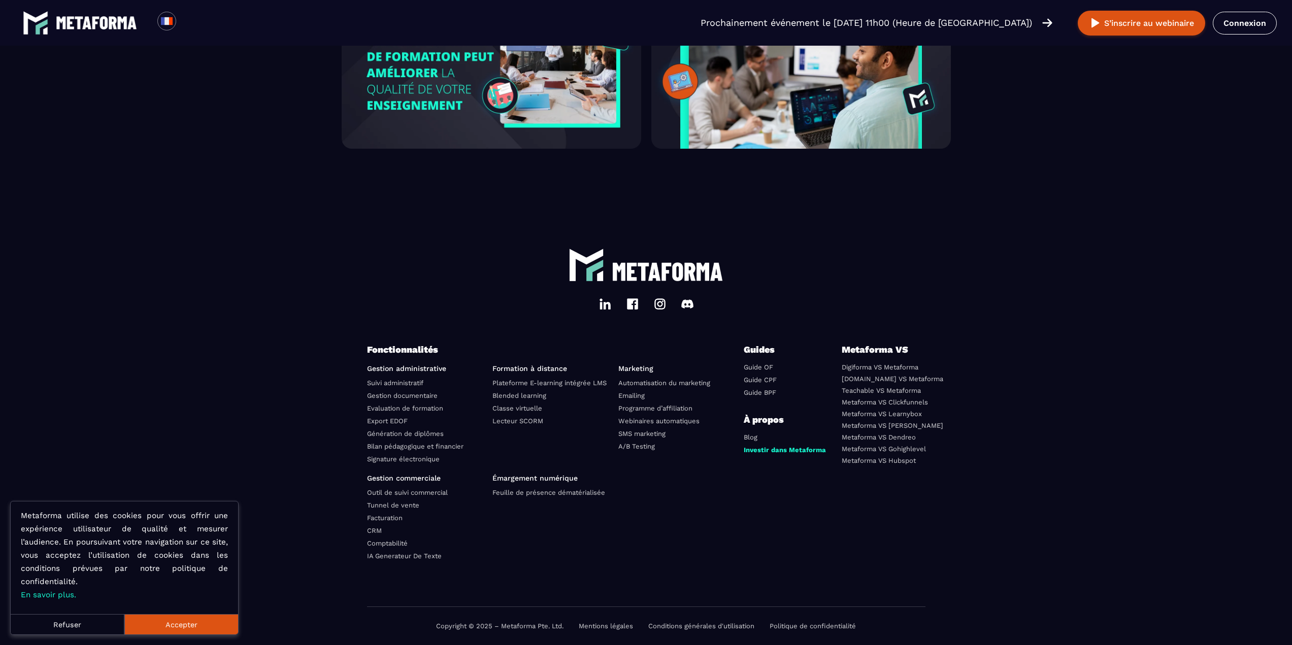
click at [389, 517] on link "Facturation" at bounding box center [385, 518] width 36 height 8
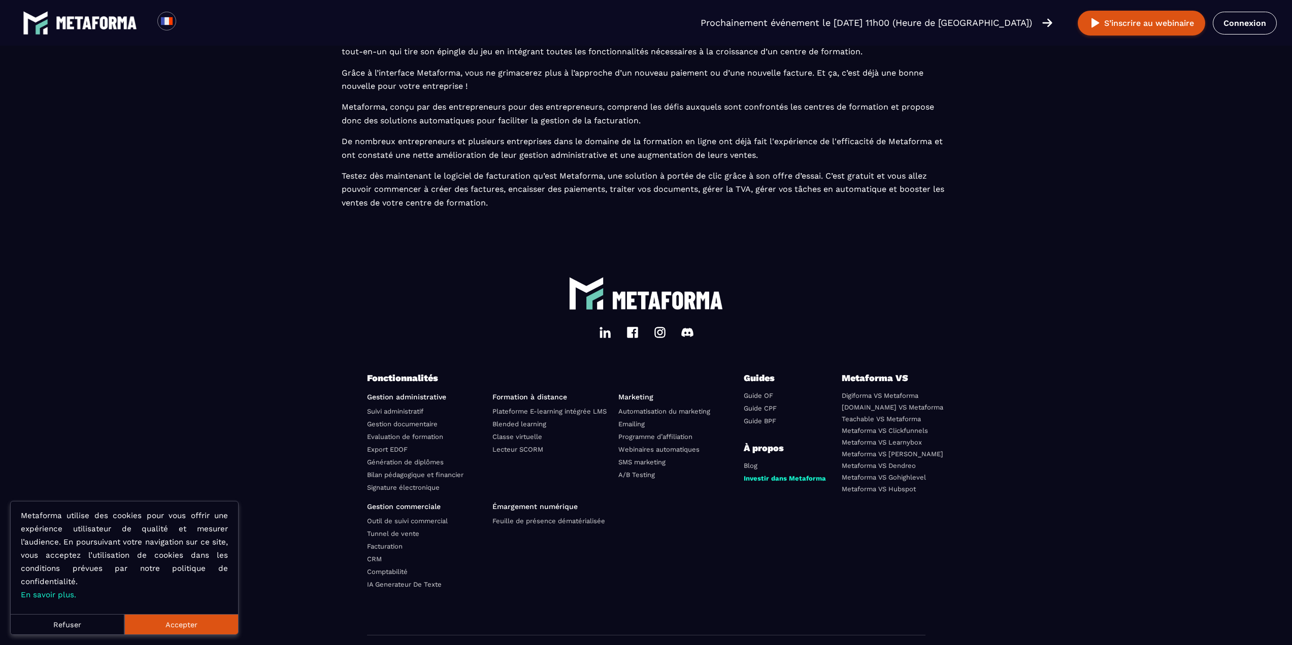
scroll to position [1574, 0]
click at [605, 337] on img at bounding box center [605, 330] width 12 height 12
click at [519, 439] on link "Classe virtuelle" at bounding box center [517, 435] width 50 height 8
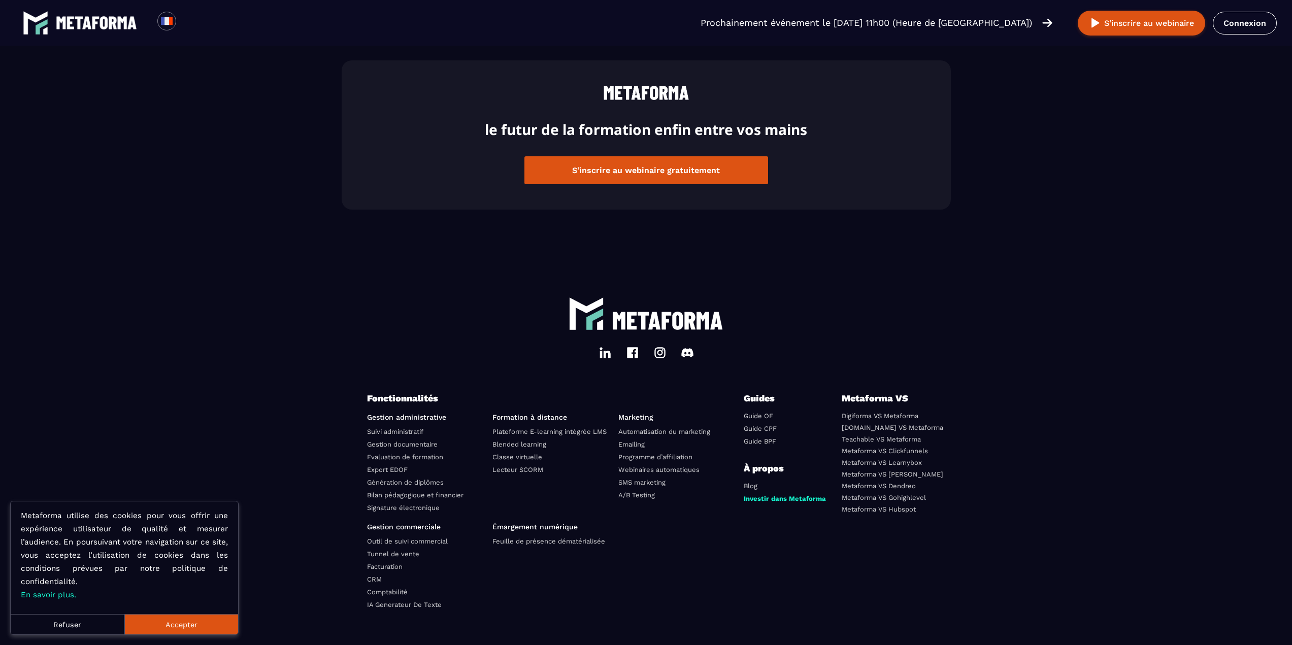
scroll to position [2455, 0]
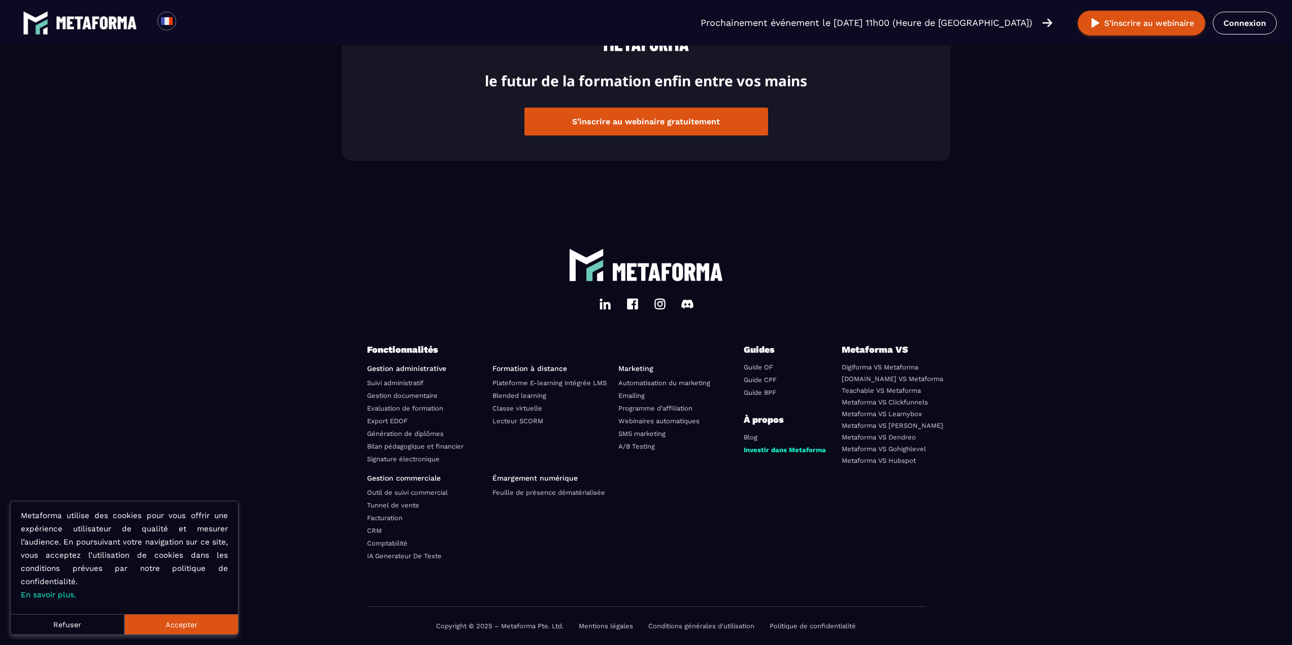
click at [659, 304] on img at bounding box center [660, 304] width 12 height 12
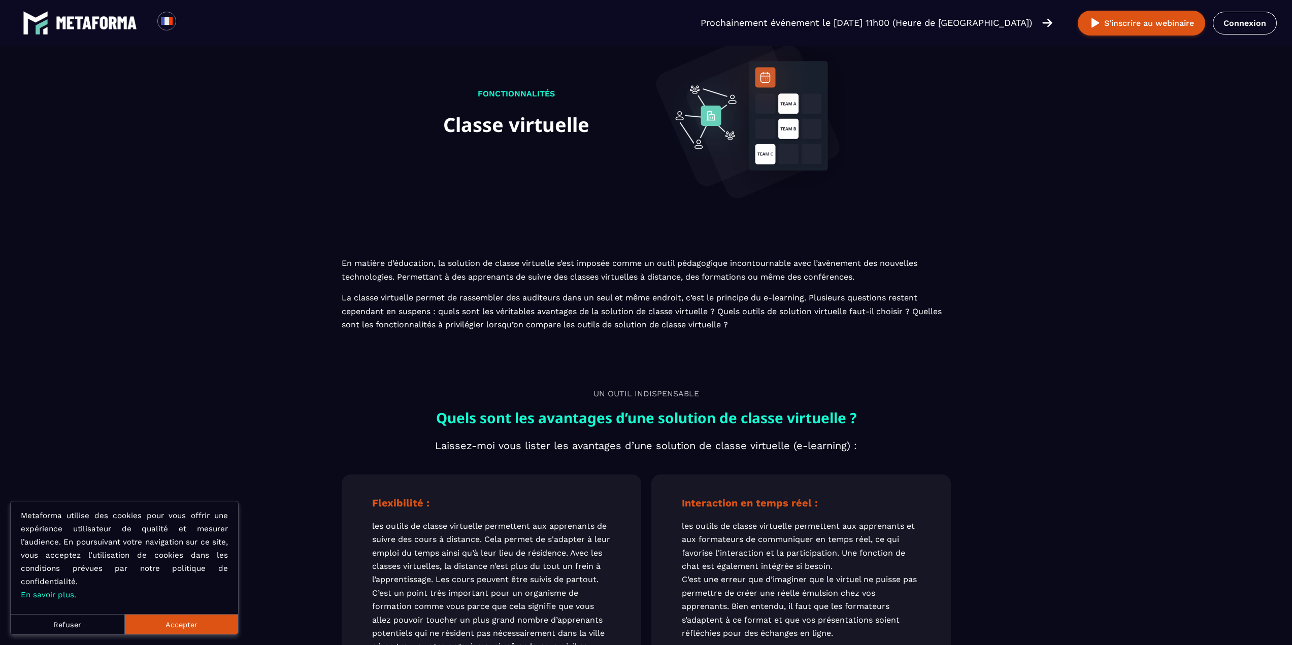
scroll to position [0, 0]
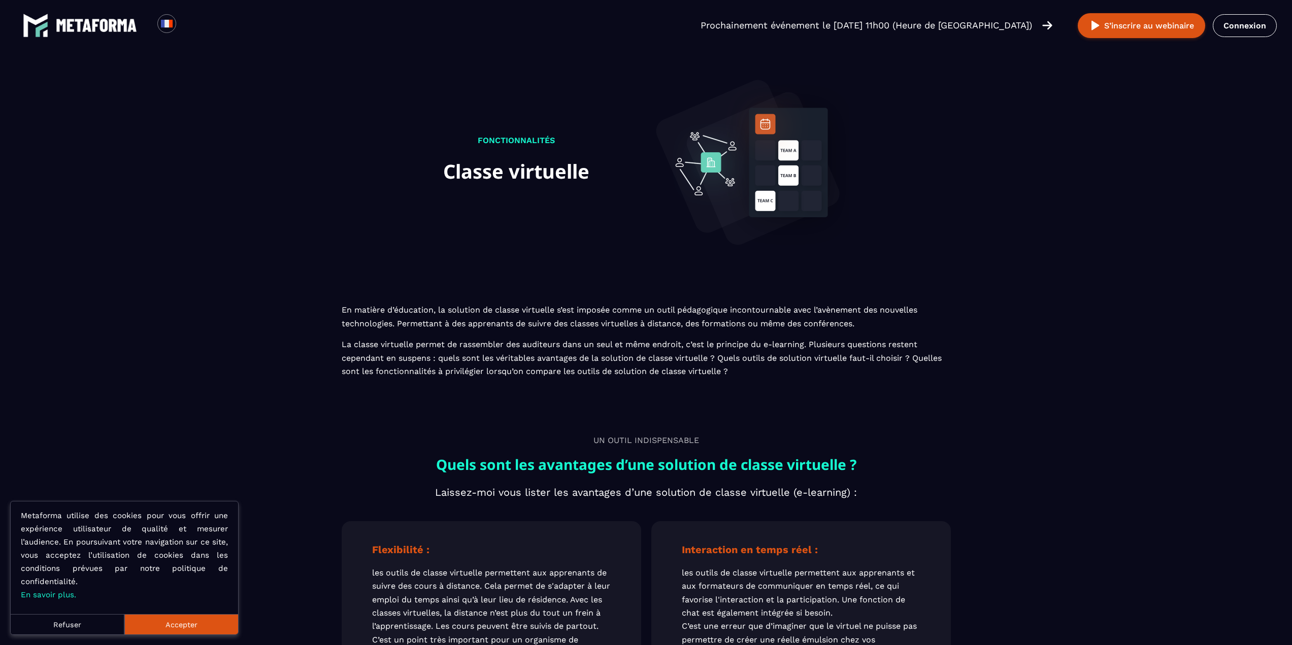
click at [106, 26] on img at bounding box center [96, 25] width 81 height 13
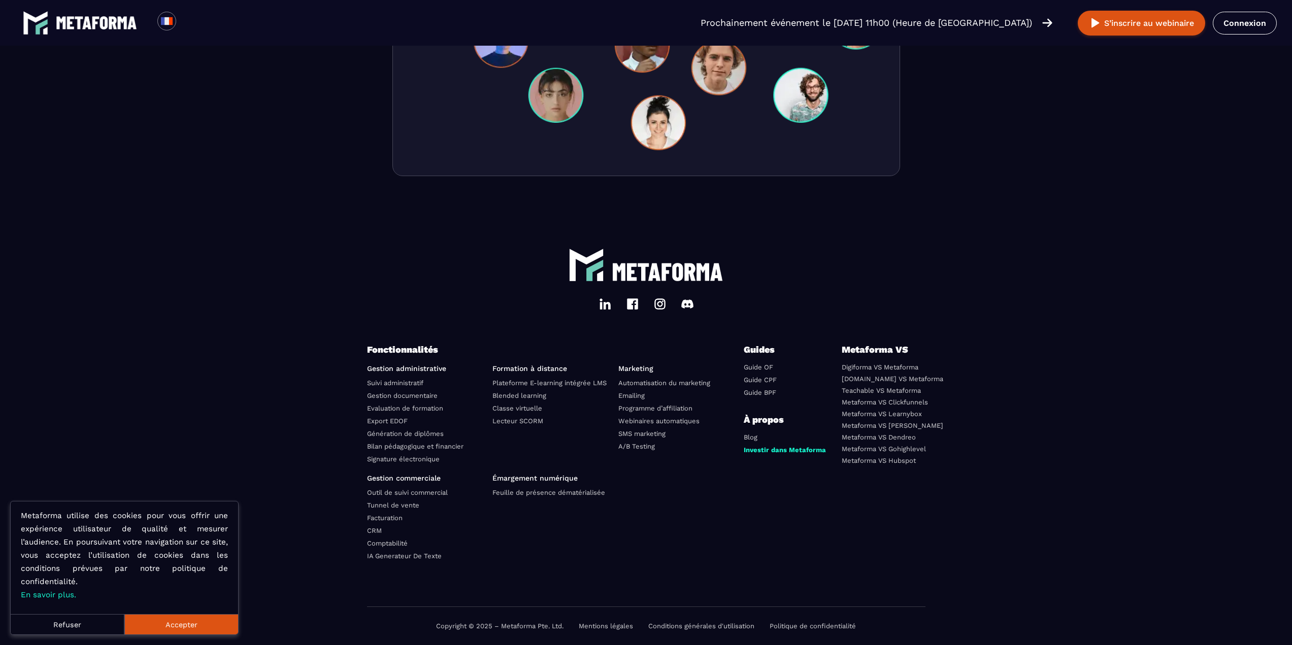
scroll to position [3358, 0]
click at [655, 552] on ul at bounding box center [677, 518] width 118 height 89
click at [698, 626] on link "Conditions générales d'utilisation" at bounding box center [701, 626] width 106 height 8
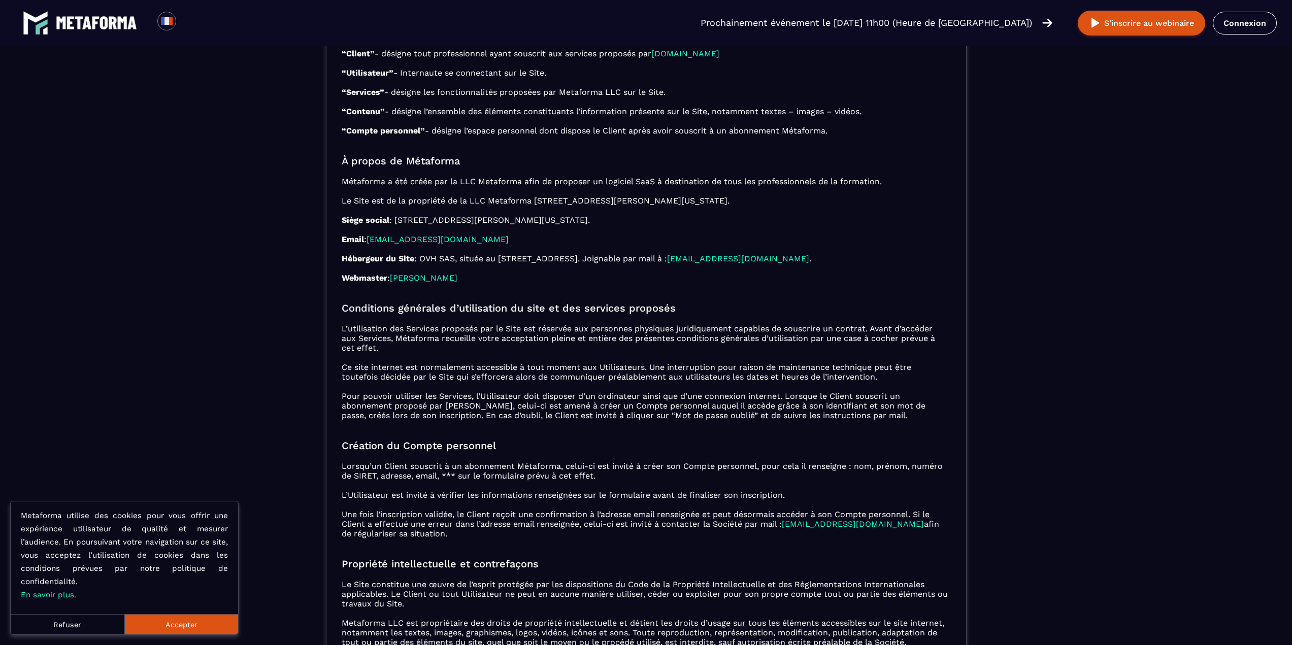
scroll to position [203, 0]
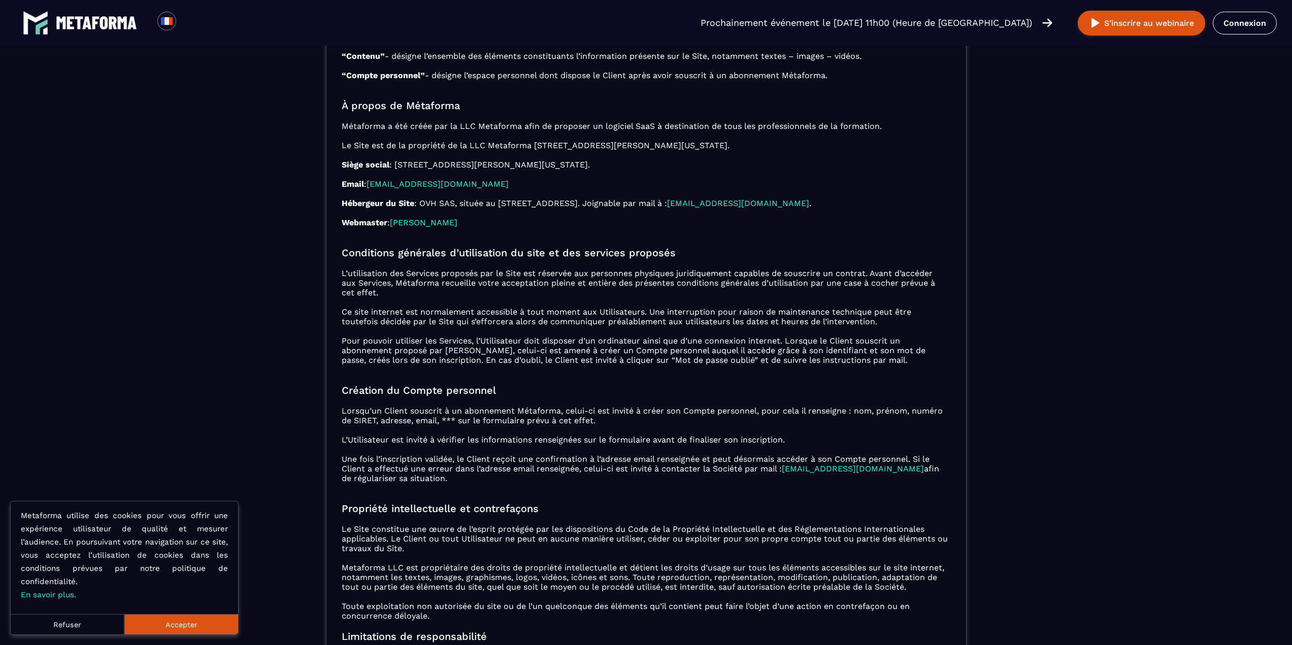
click at [564, 296] on p "L’utilisation des Services proposés par le Site est réservée aux personnes phys…" at bounding box center [646, 317] width 609 height 96
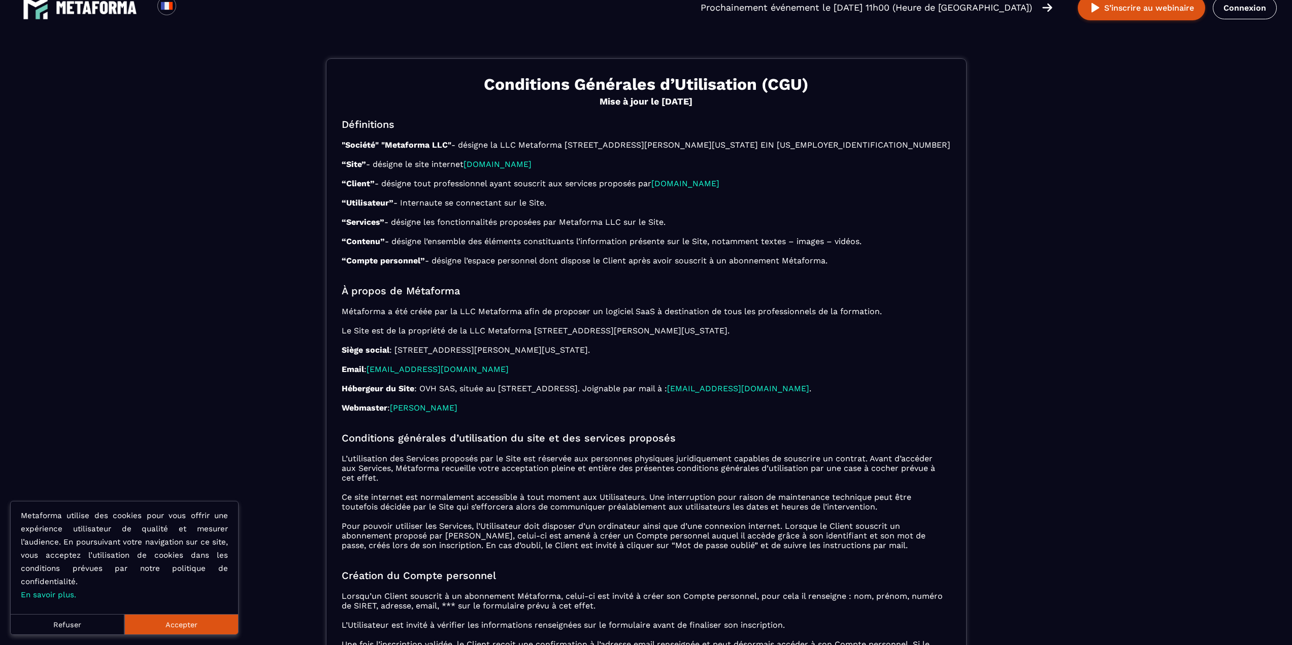
scroll to position [0, 0]
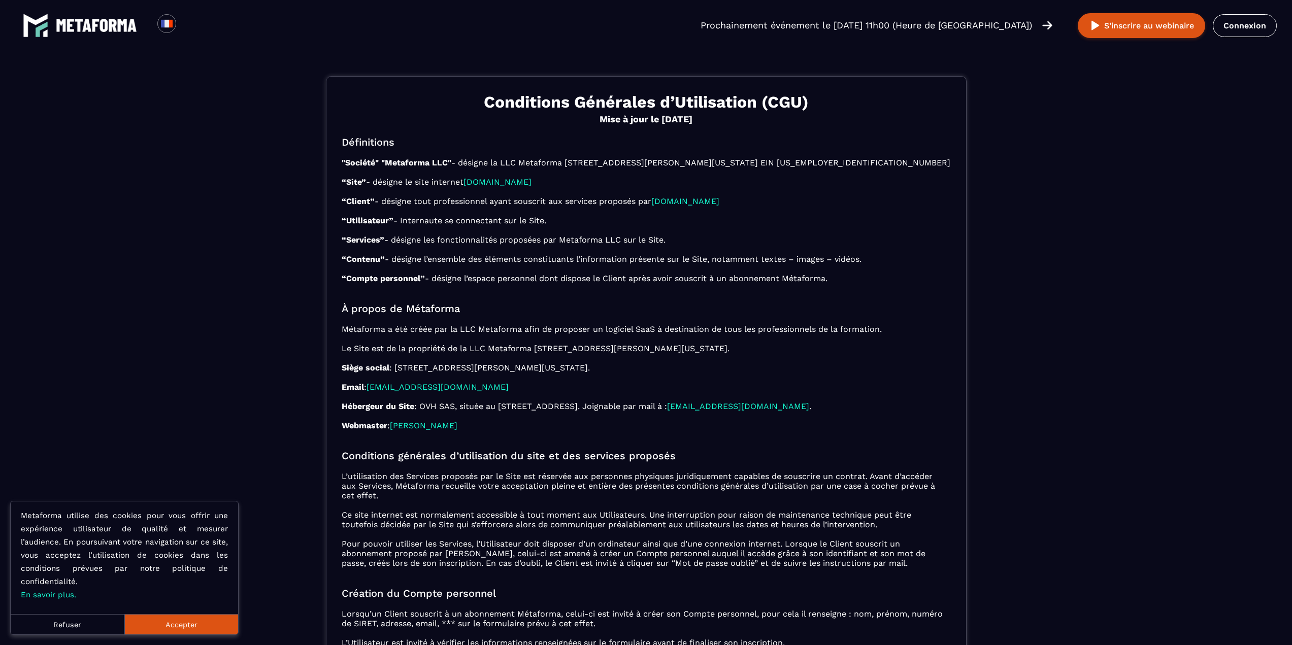
click at [109, 35] on link at bounding box center [80, 25] width 114 height 25
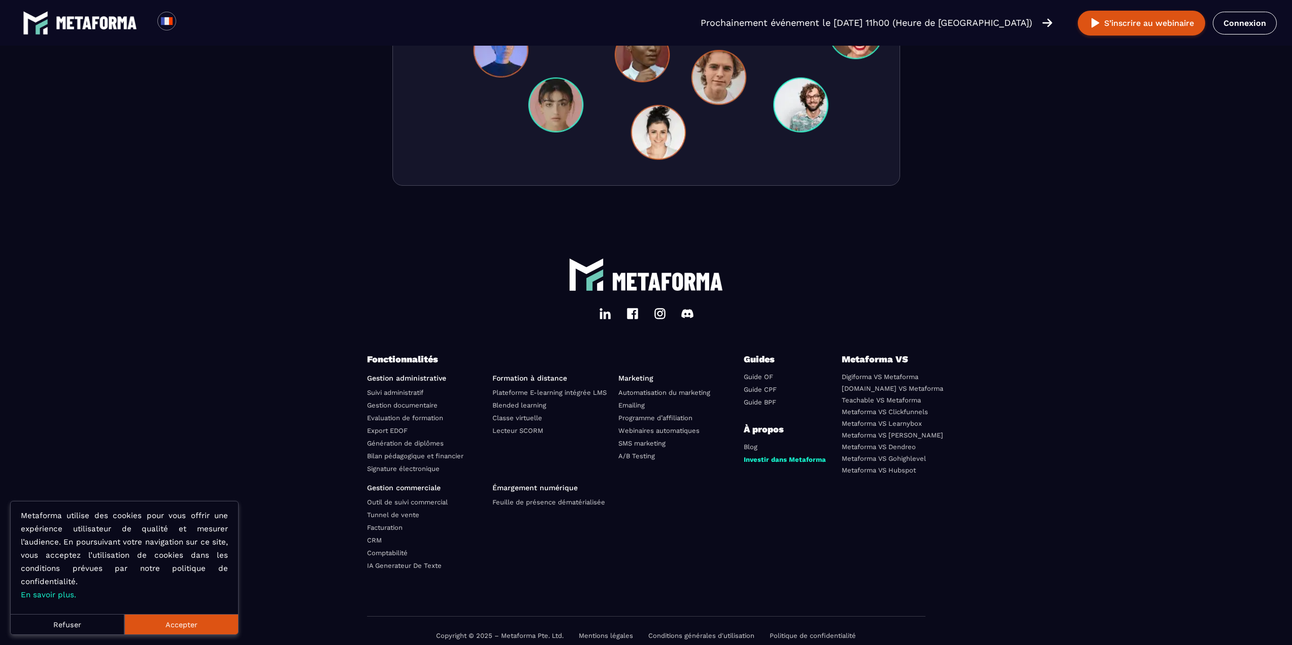
scroll to position [3358, 0]
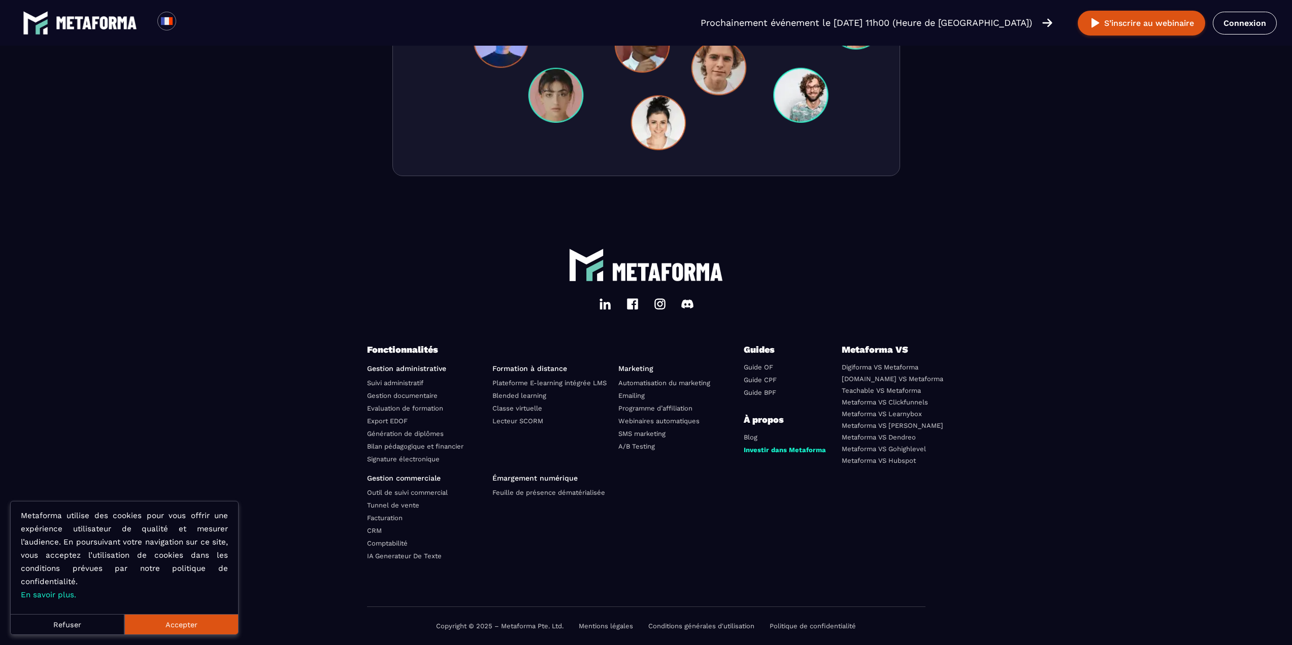
click at [819, 628] on link "Politique de confidentialité" at bounding box center [813, 626] width 86 height 8
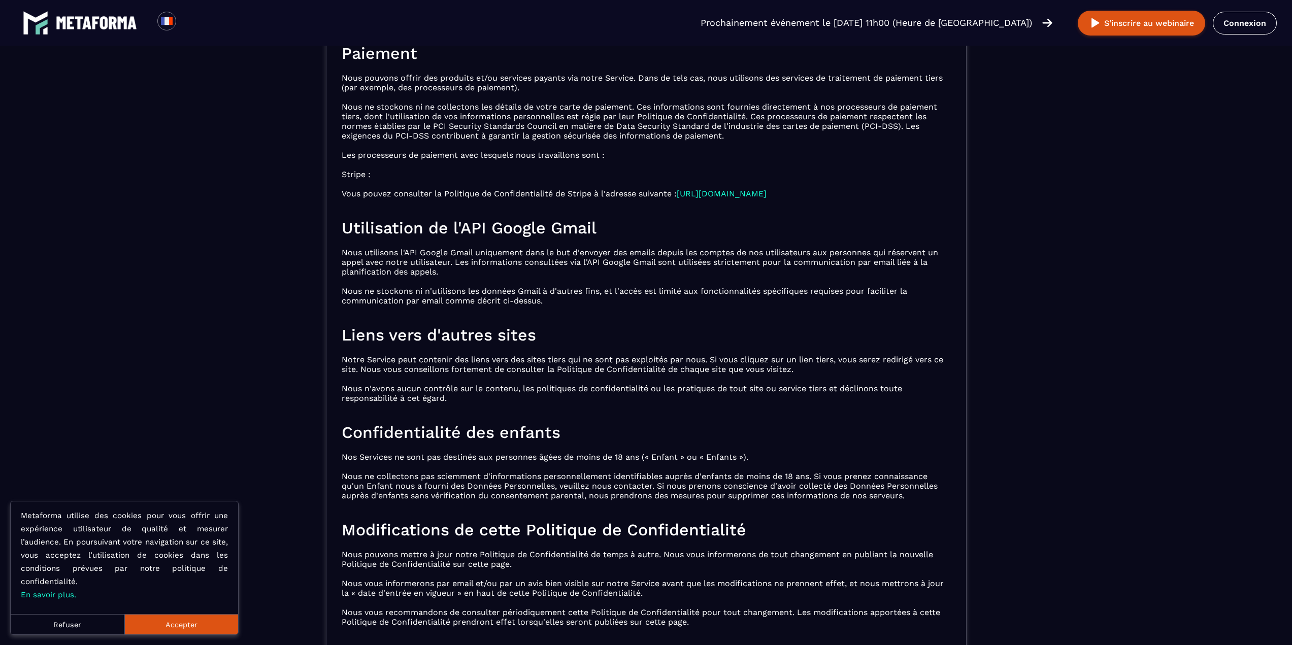
scroll to position [3602, 0]
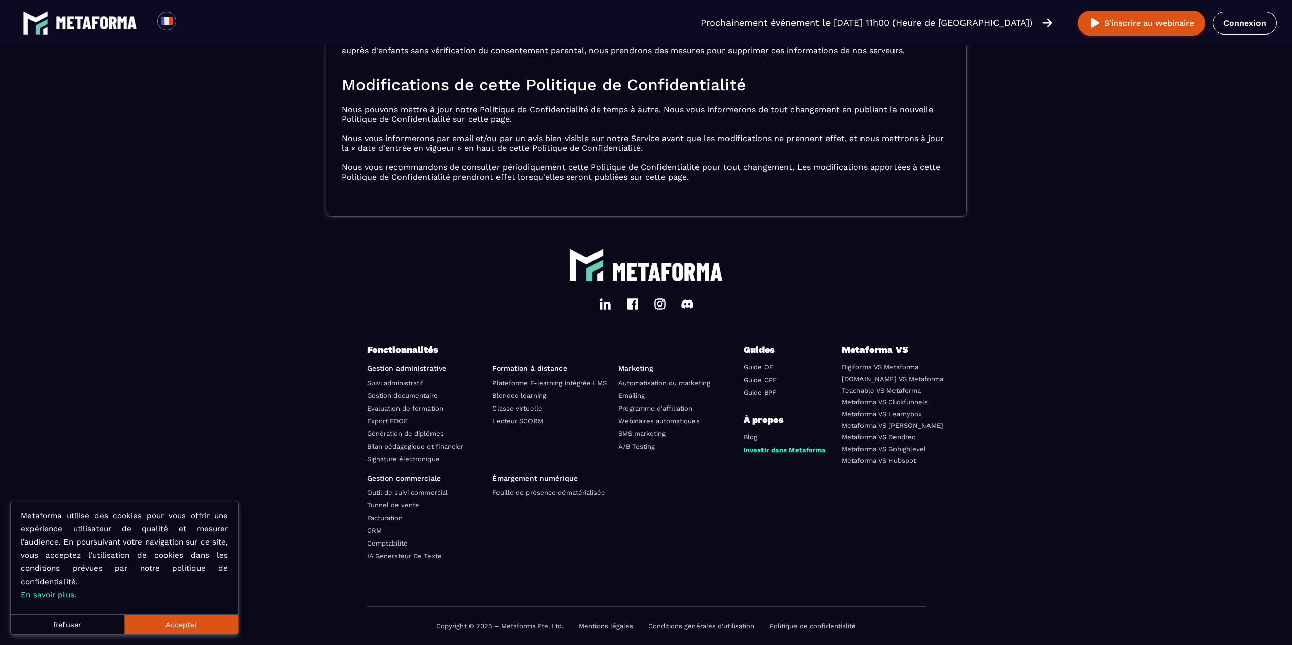
click at [595, 626] on link "Mentions légales" at bounding box center [606, 626] width 54 height 8
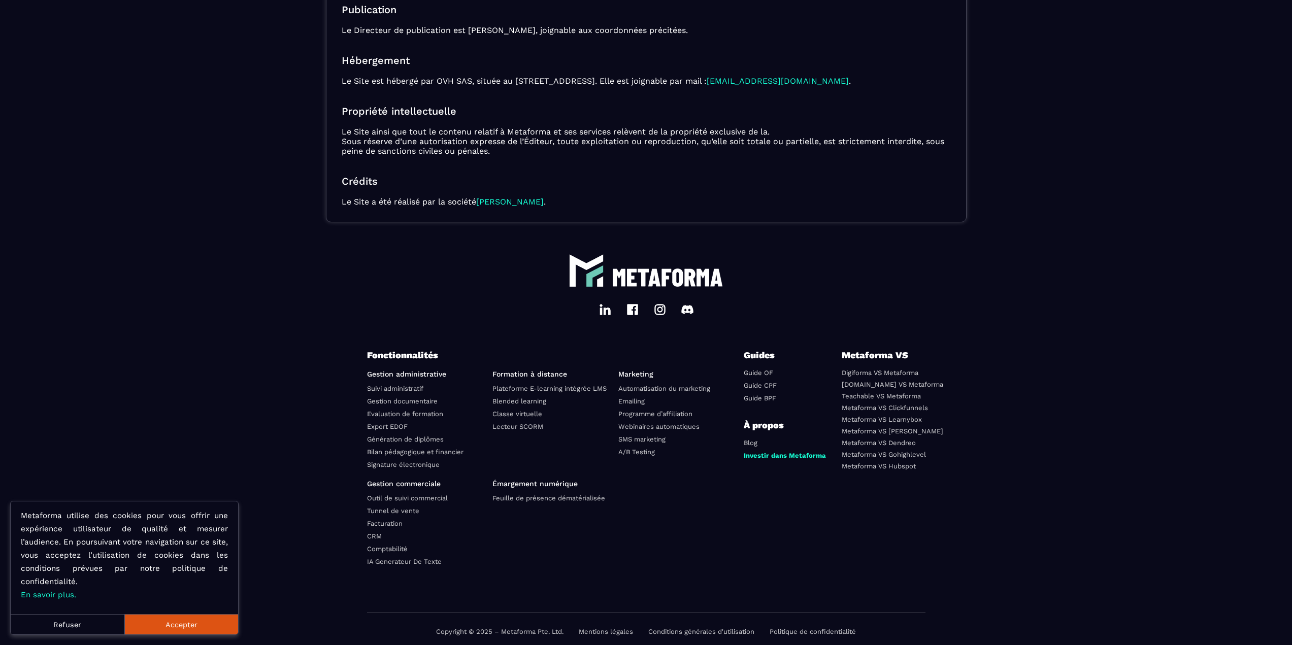
scroll to position [194, 0]
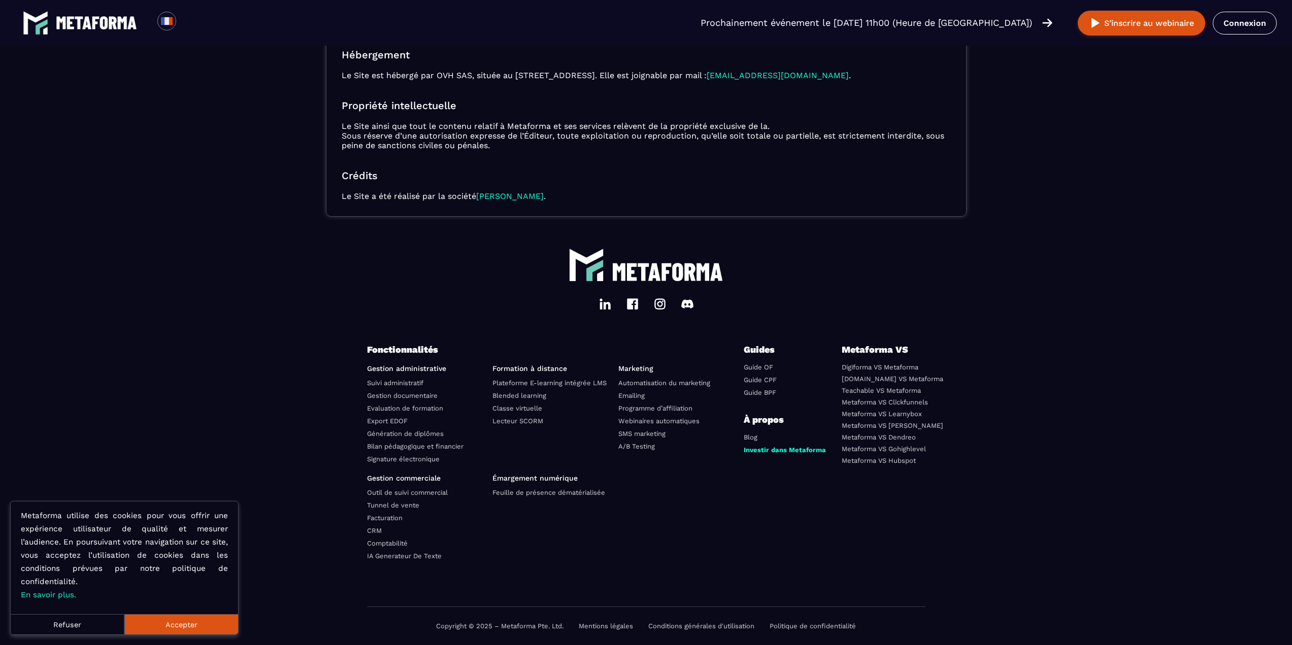
click at [755, 433] on li "Blog" at bounding box center [785, 438] width 82 height 12
click at [754, 435] on link "Blog" at bounding box center [751, 438] width 14 height 8
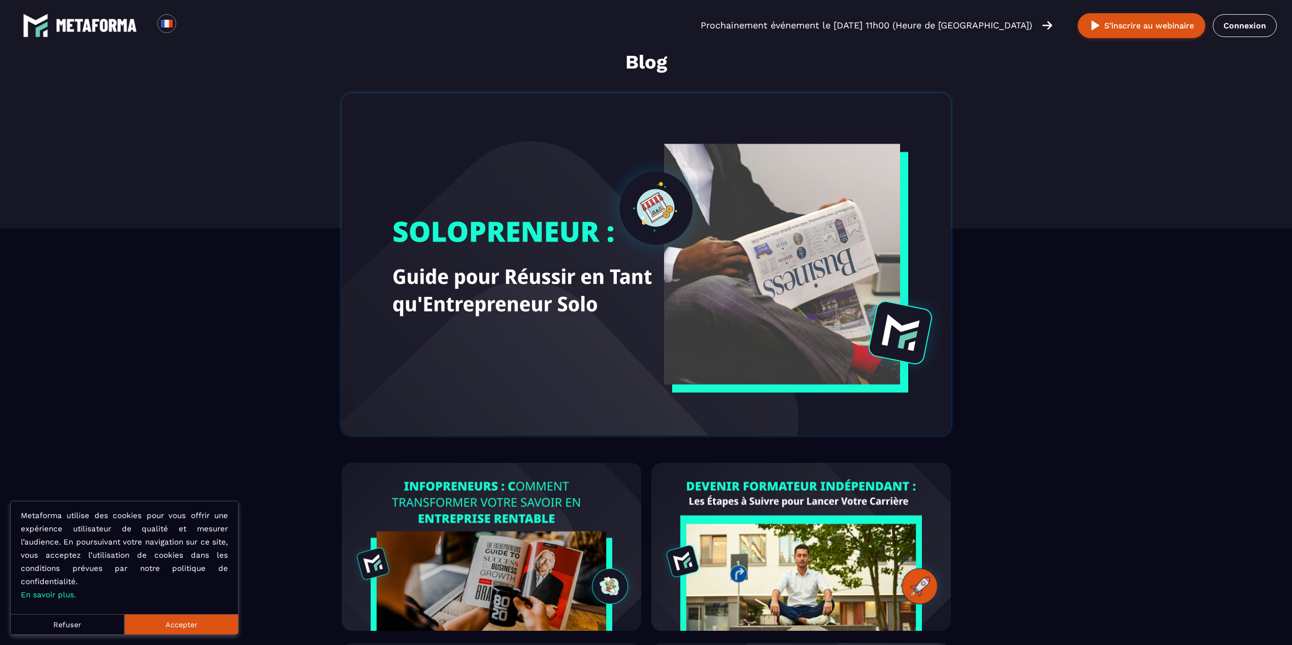
click at [567, 285] on img at bounding box center [646, 264] width 609 height 342
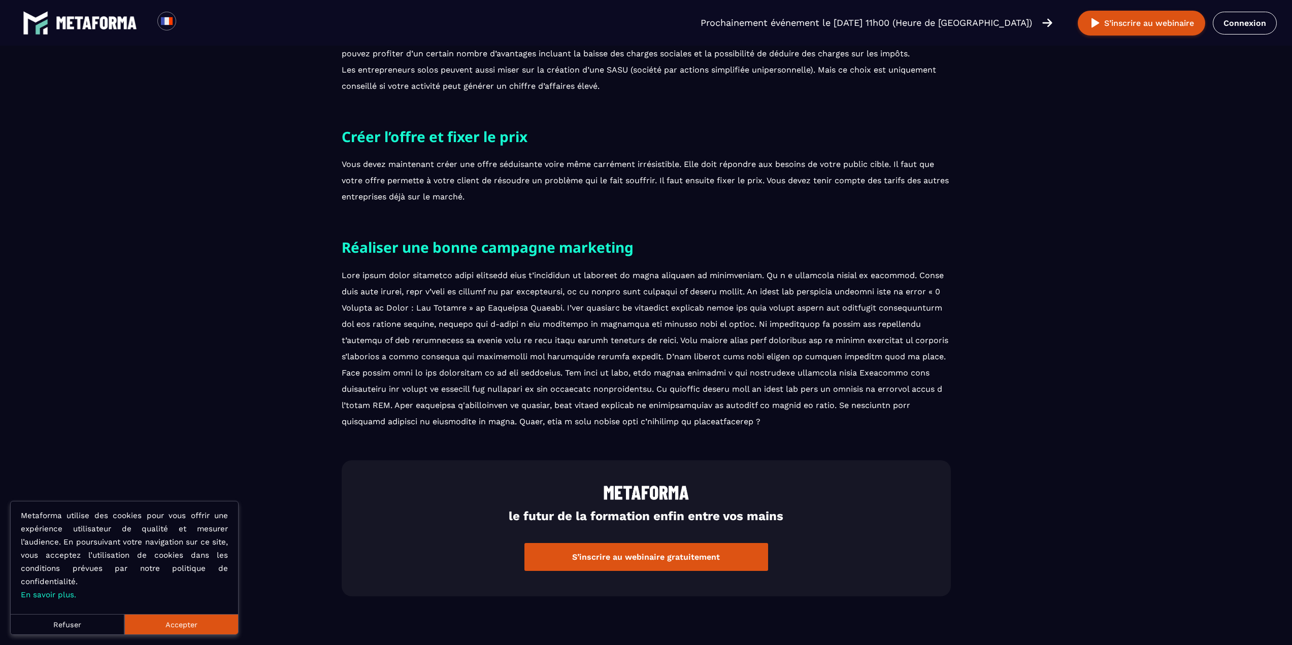
scroll to position [1827, 0]
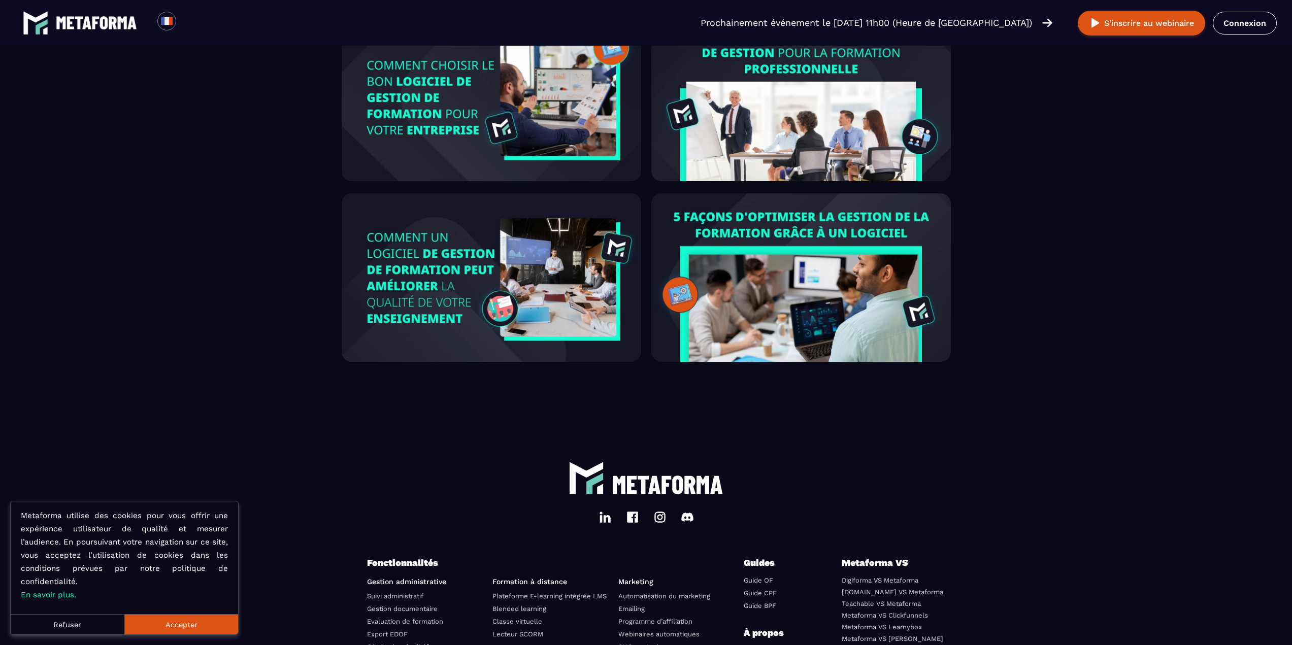
scroll to position [3008, 0]
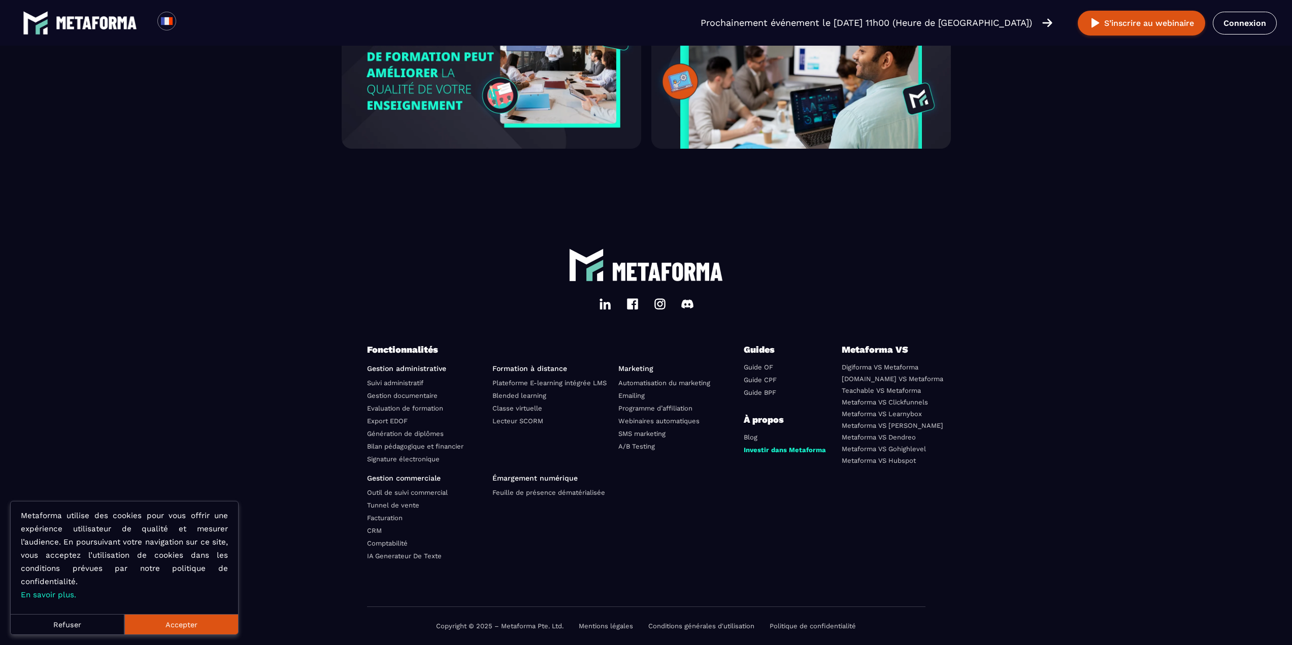
click at [526, 394] on link "Blended learning" at bounding box center [519, 396] width 54 height 8
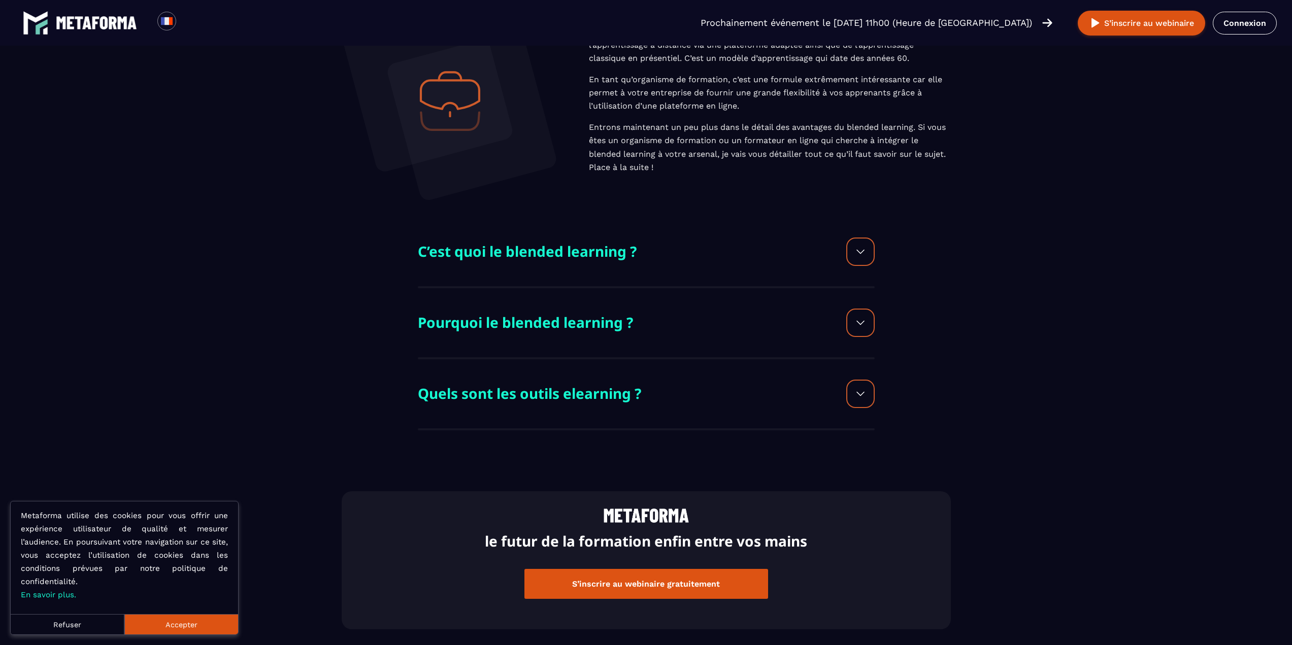
scroll to position [406, 0]
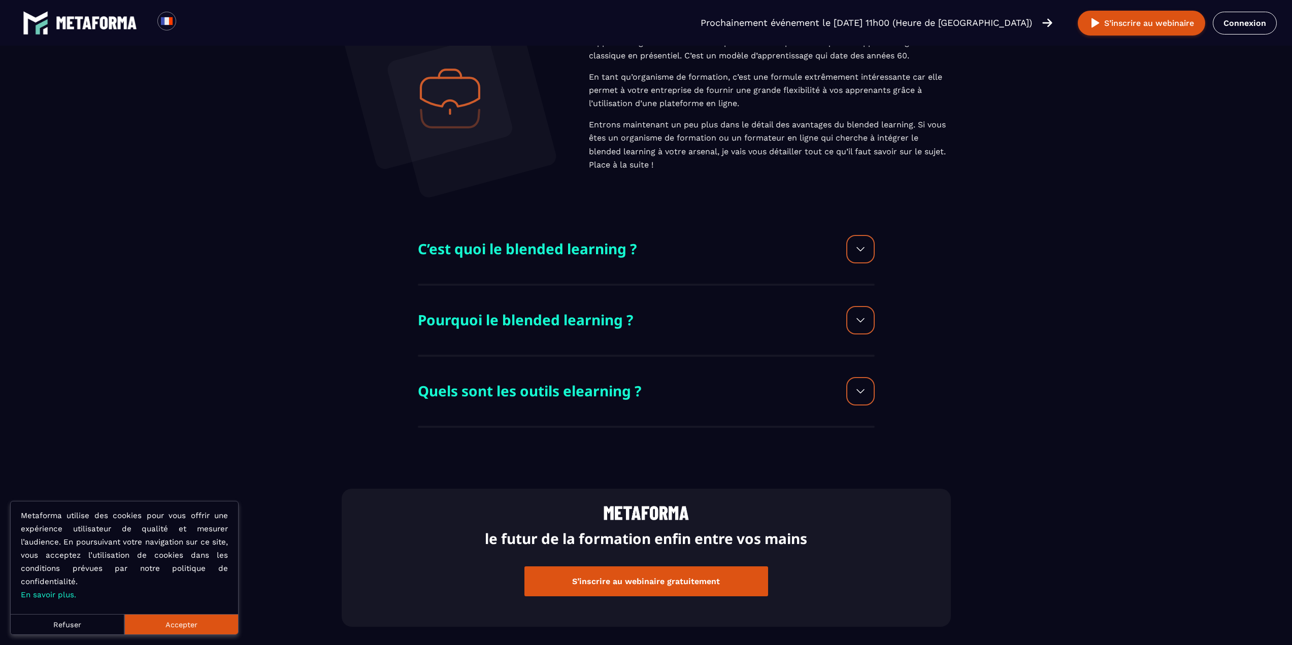
click at [592, 229] on div "Méthode pédagogique qui combine l’apprentissage en ligne et l’apprentissage en …" at bounding box center [646, 65] width 609 height 337
click at [591, 245] on h2 "C’est quoi le blended learning ?" at bounding box center [527, 248] width 219 height 23
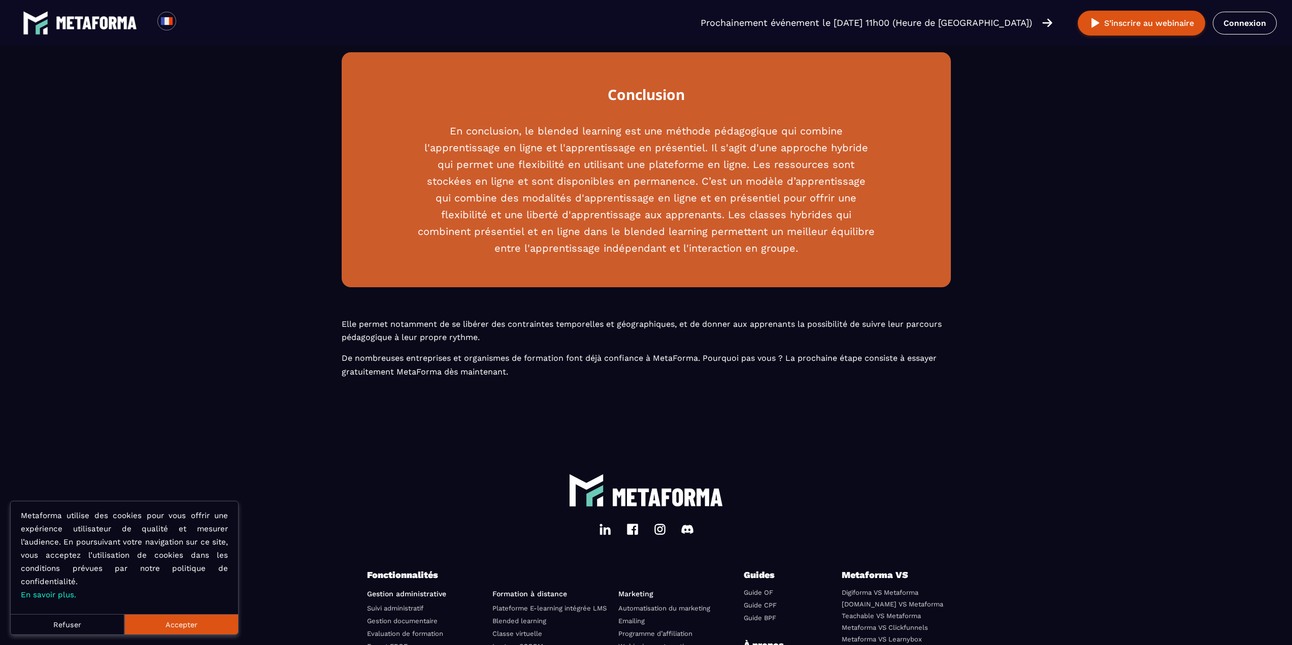
scroll to position [1605, 0]
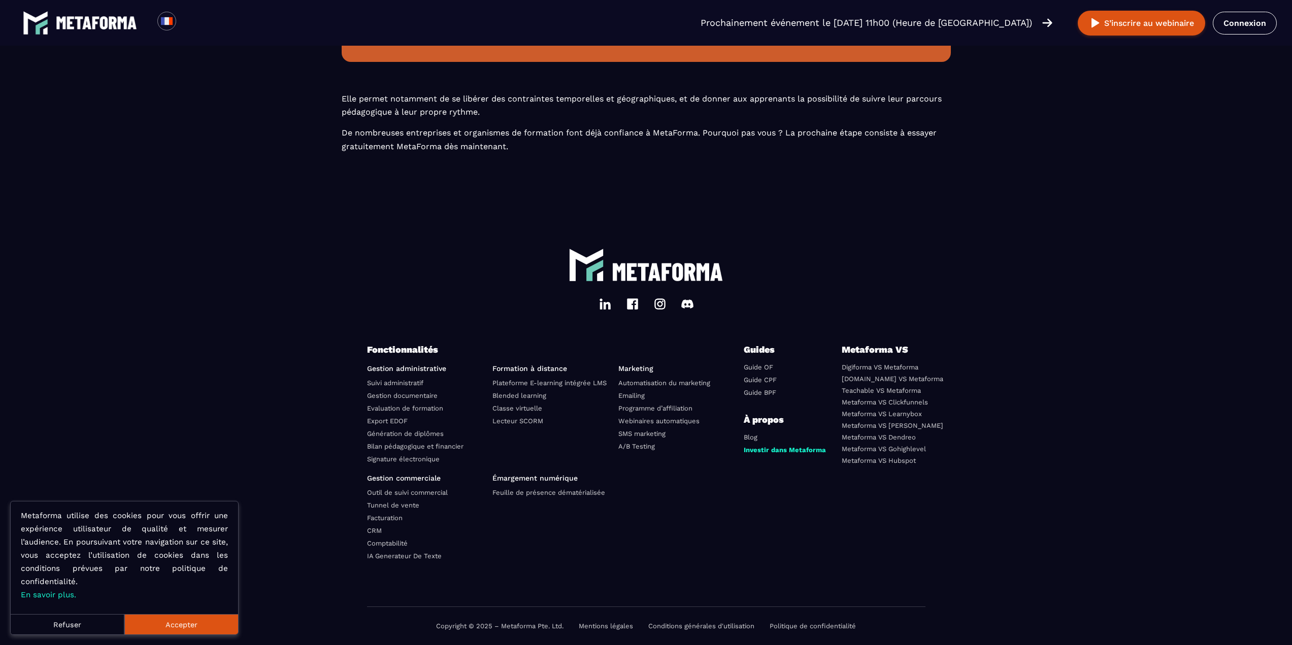
drag, startPoint x: 212, startPoint y: 202, endPoint x: 124, endPoint y: 112, distance: 125.6
click at [212, 202] on section "Conclusion En conclusion, le blended learning est une méthode pédagogique qui c…" at bounding box center [646, 22] width 1292 height 390
click at [86, 26] on img at bounding box center [96, 22] width 81 height 13
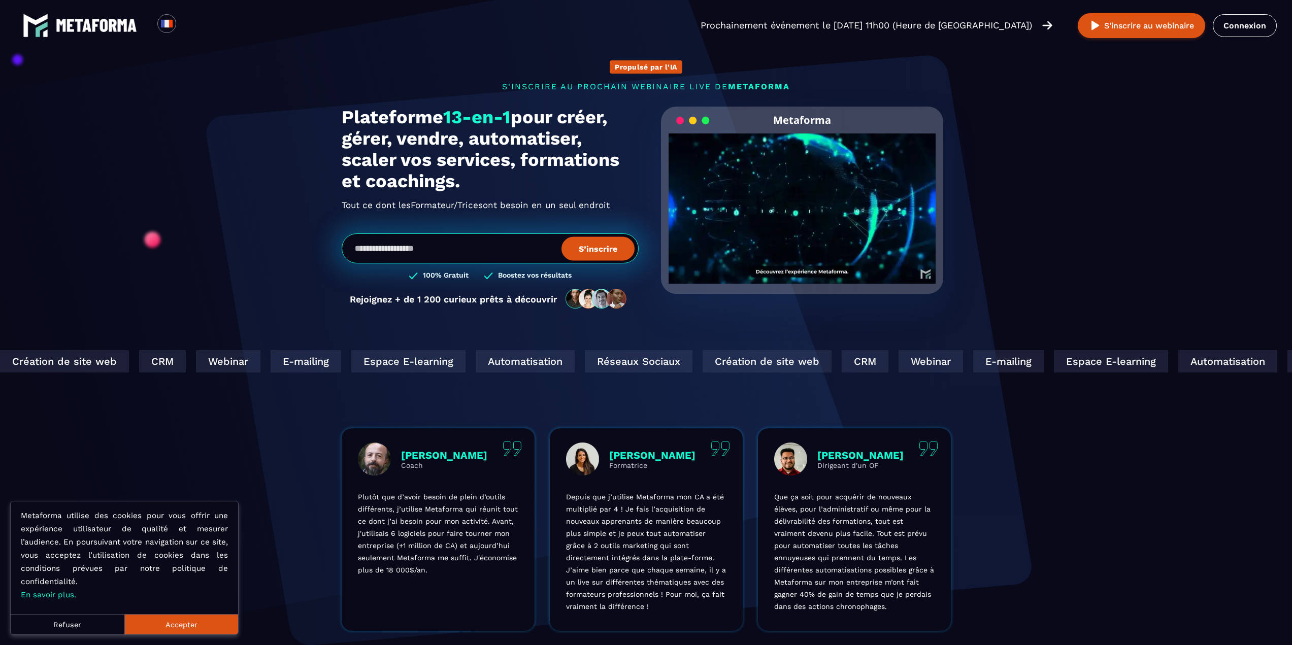
click at [86, 26] on img at bounding box center [96, 25] width 81 height 13
click at [221, 134] on section "Propulsé par l'IA s'inscrire au prochain webinaire live de METAFORMA Prochainem…" at bounding box center [646, 325] width 1292 height 651
click at [737, 86] on span "METAFORMA" at bounding box center [759, 87] width 62 height 10
click at [737, 69] on div "Propulsé par l'IA s'inscrire au prochain webinaire live de METAFORMA Prochainem…" at bounding box center [646, 180] width 629 height 280
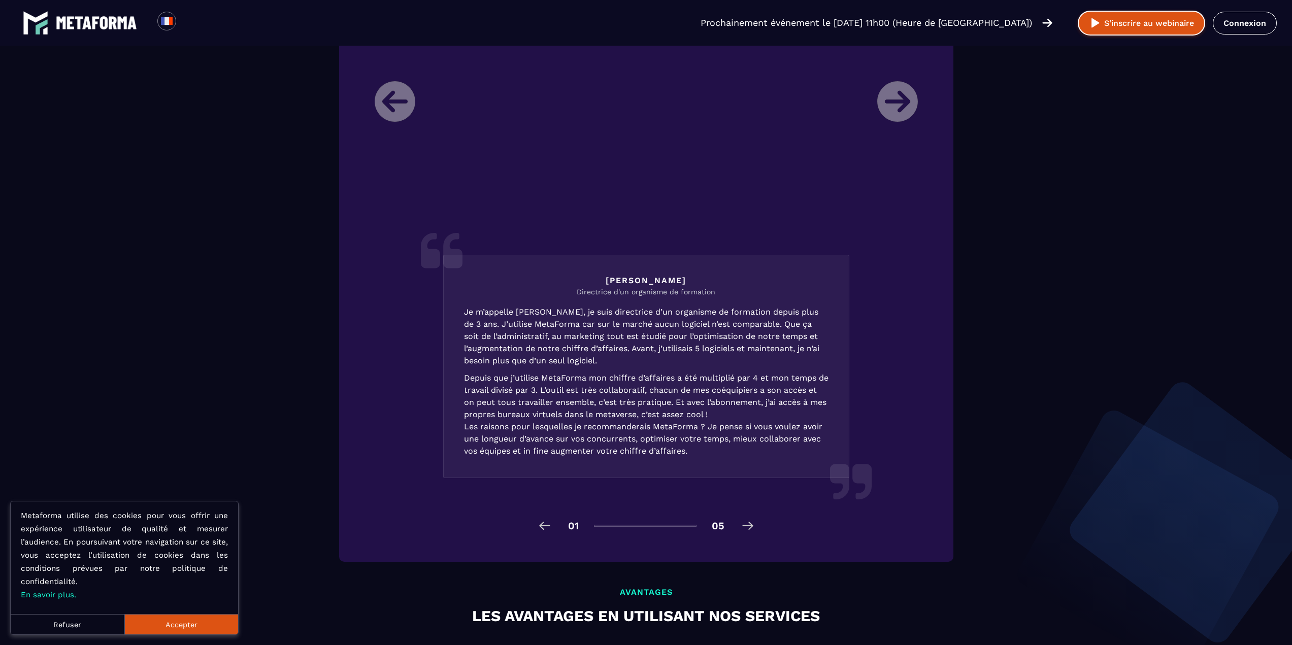
scroll to position [1371, 0]
